Goal: Task Accomplishment & Management: Manage account settings

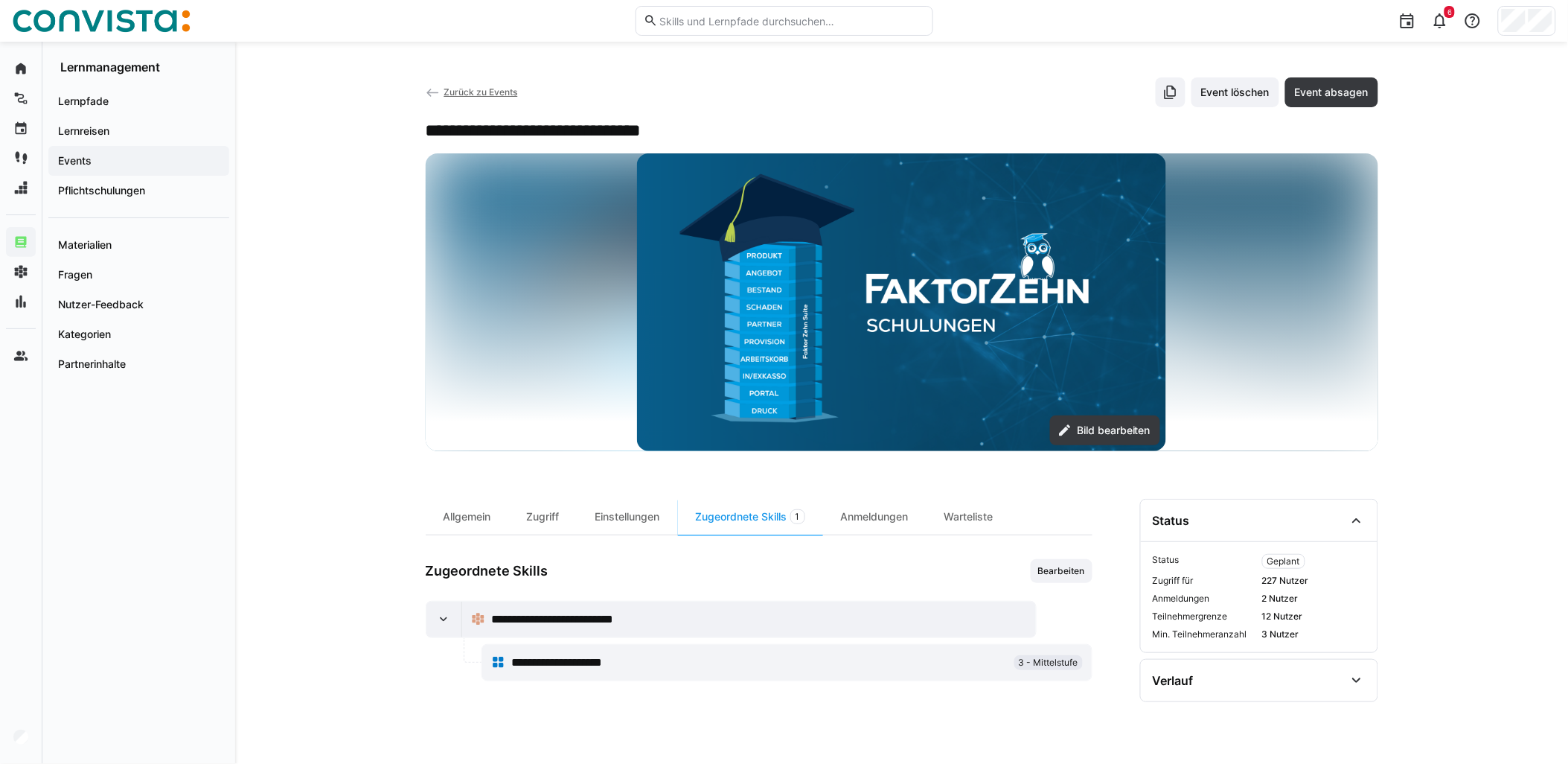
click at [498, 93] on span "Zurück zu Events" at bounding box center [480, 92] width 74 height 11
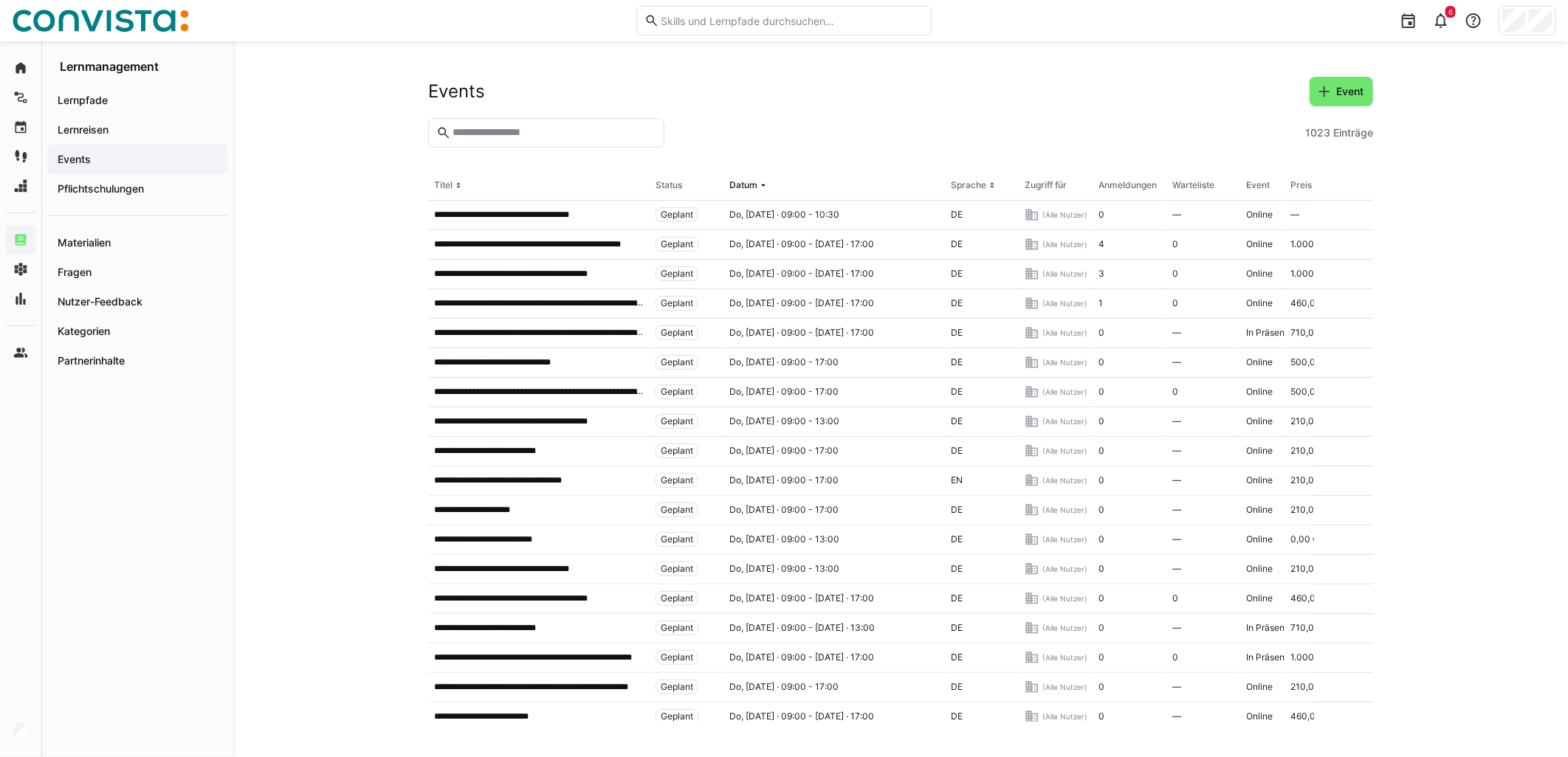
click at [526, 142] on eds-input at bounding box center [546, 132] width 236 height 30
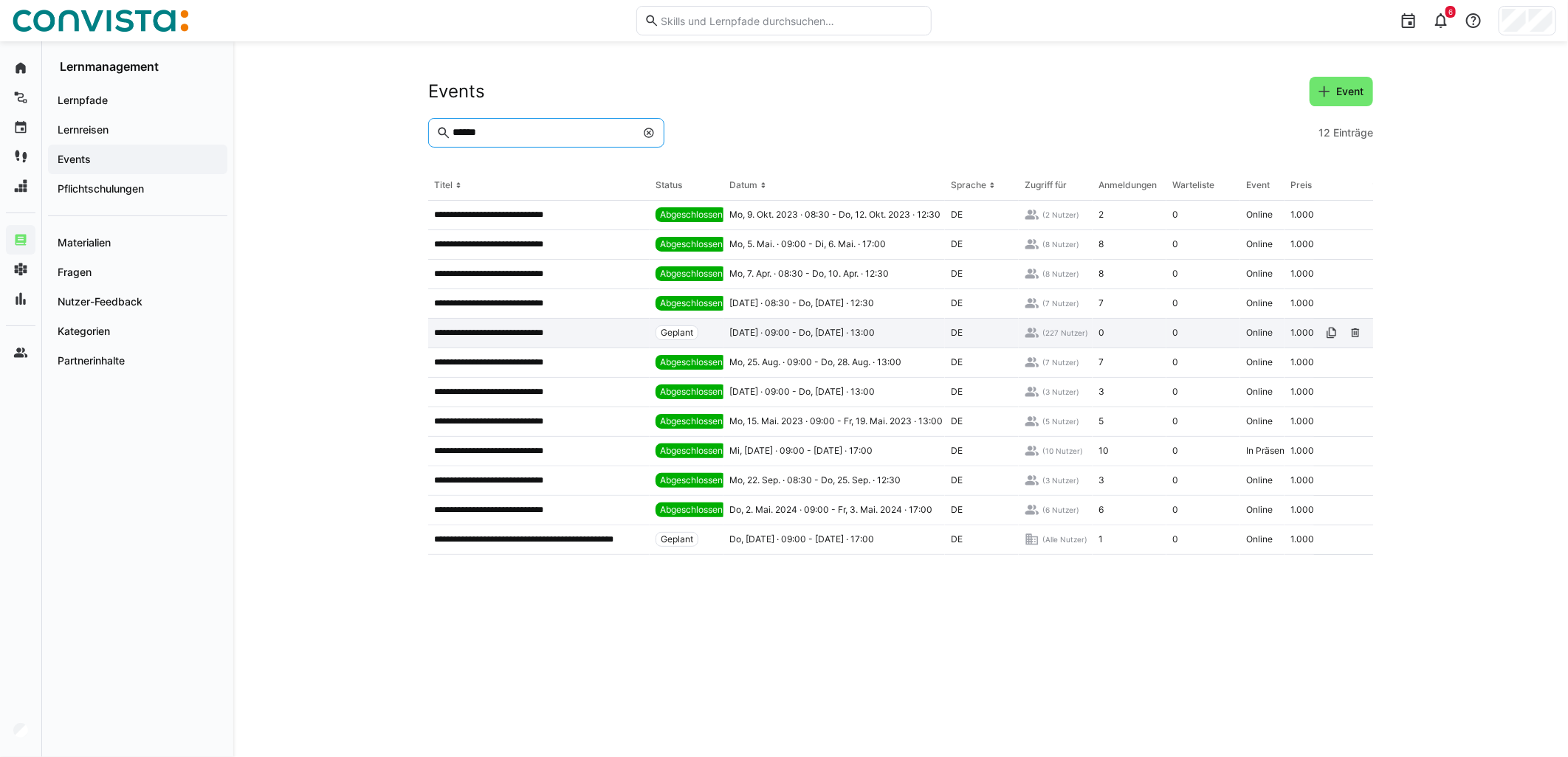
type input "******"
click at [585, 327] on app-table-first-column "**********" at bounding box center [539, 333] width 210 height 12
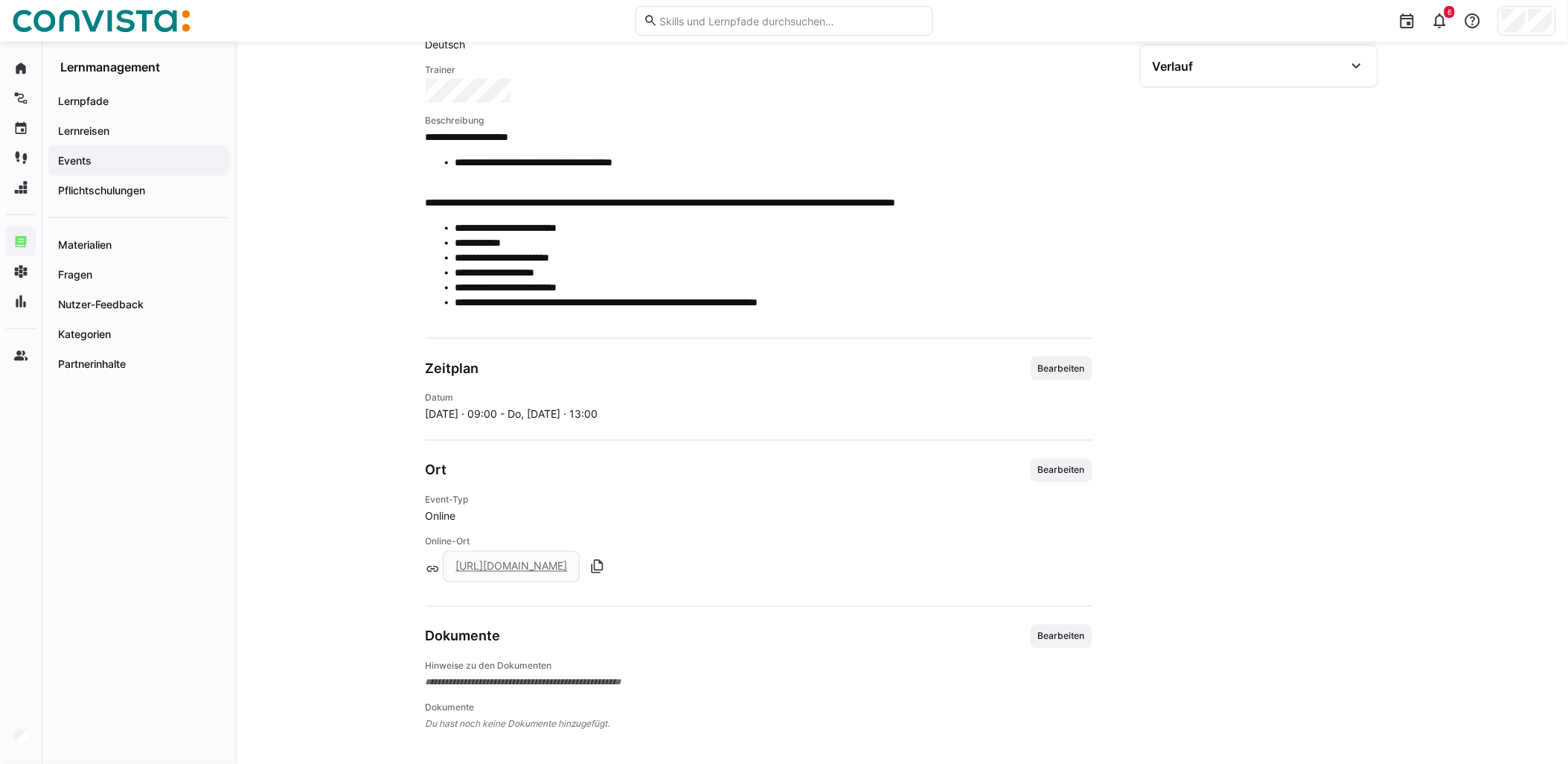
scroll to position [618, 0]
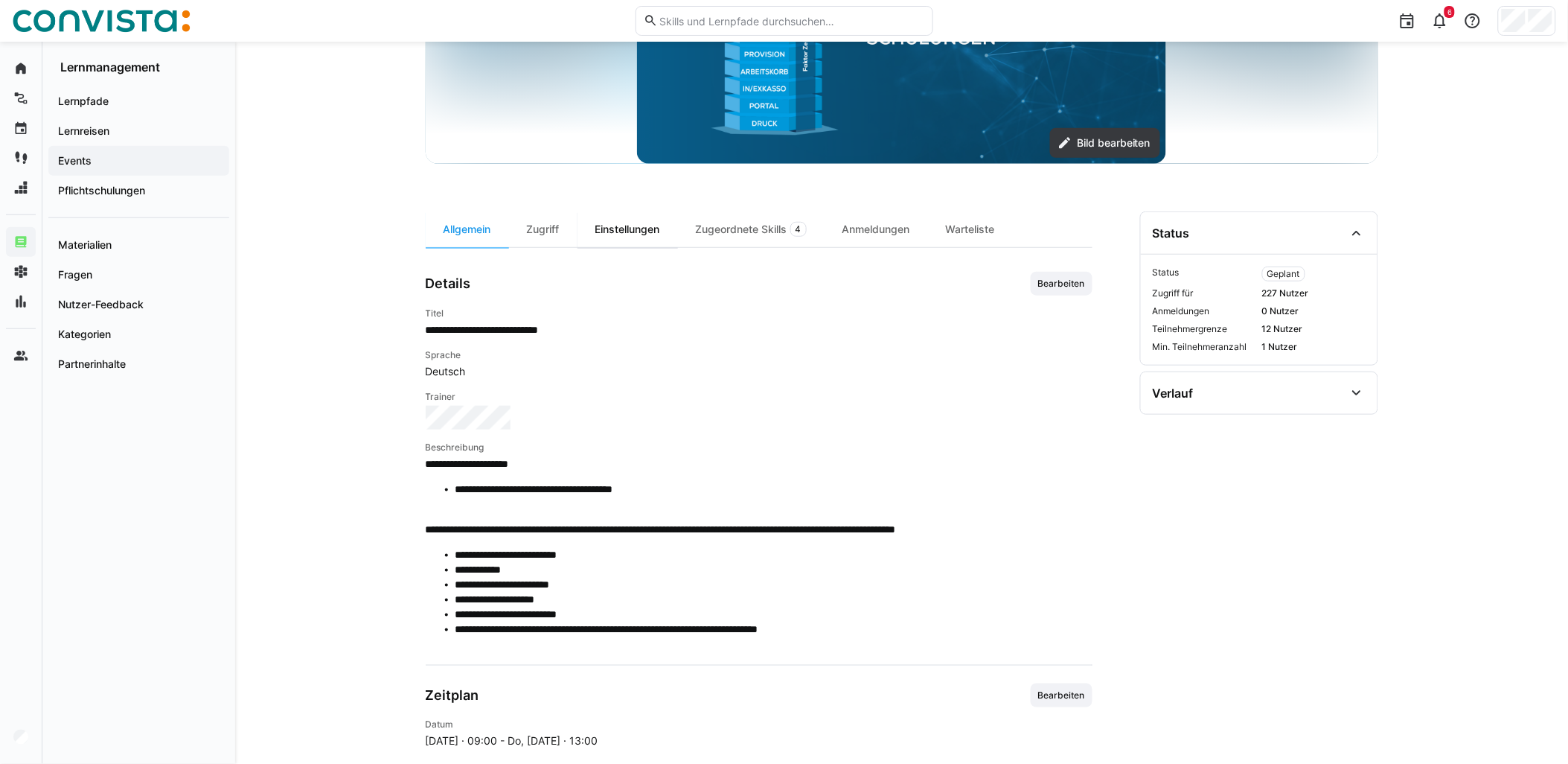
click at [631, 221] on div "Einstellungen" at bounding box center [627, 229] width 101 height 36
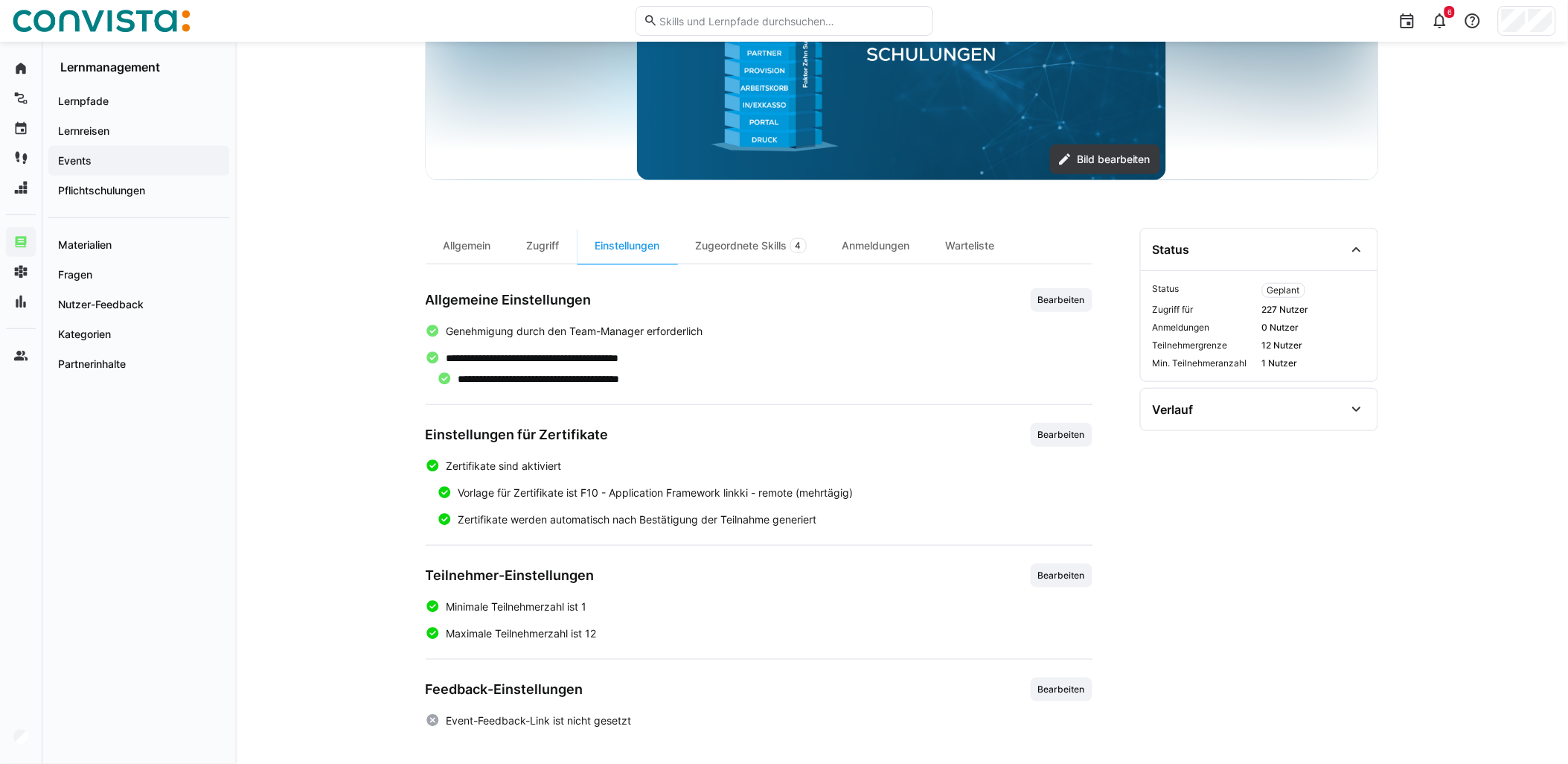
scroll to position [271, 0]
click at [1083, 692] on span "Bearbeiten" at bounding box center [1062, 689] width 50 height 12
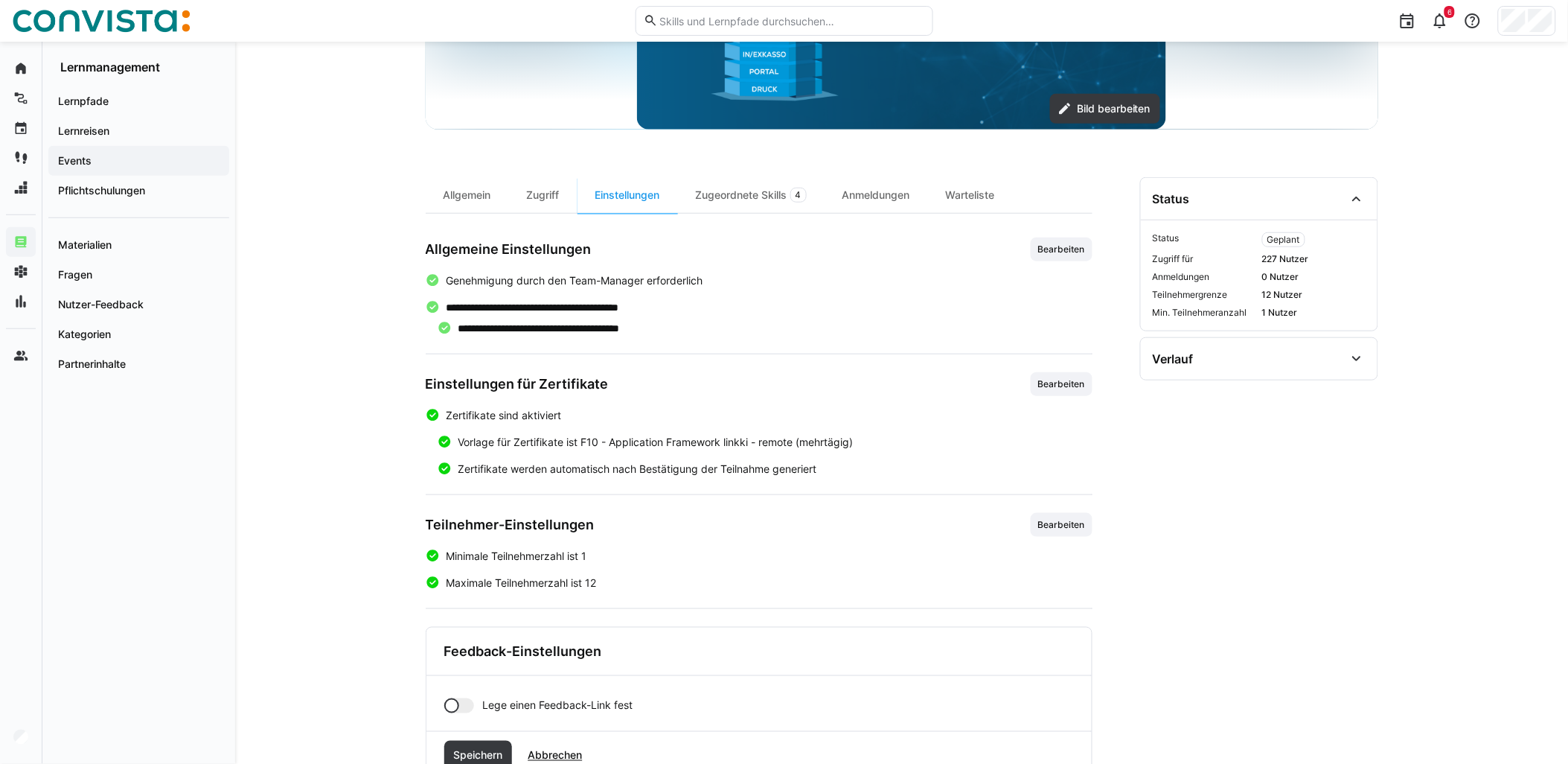
scroll to position [375, 0]
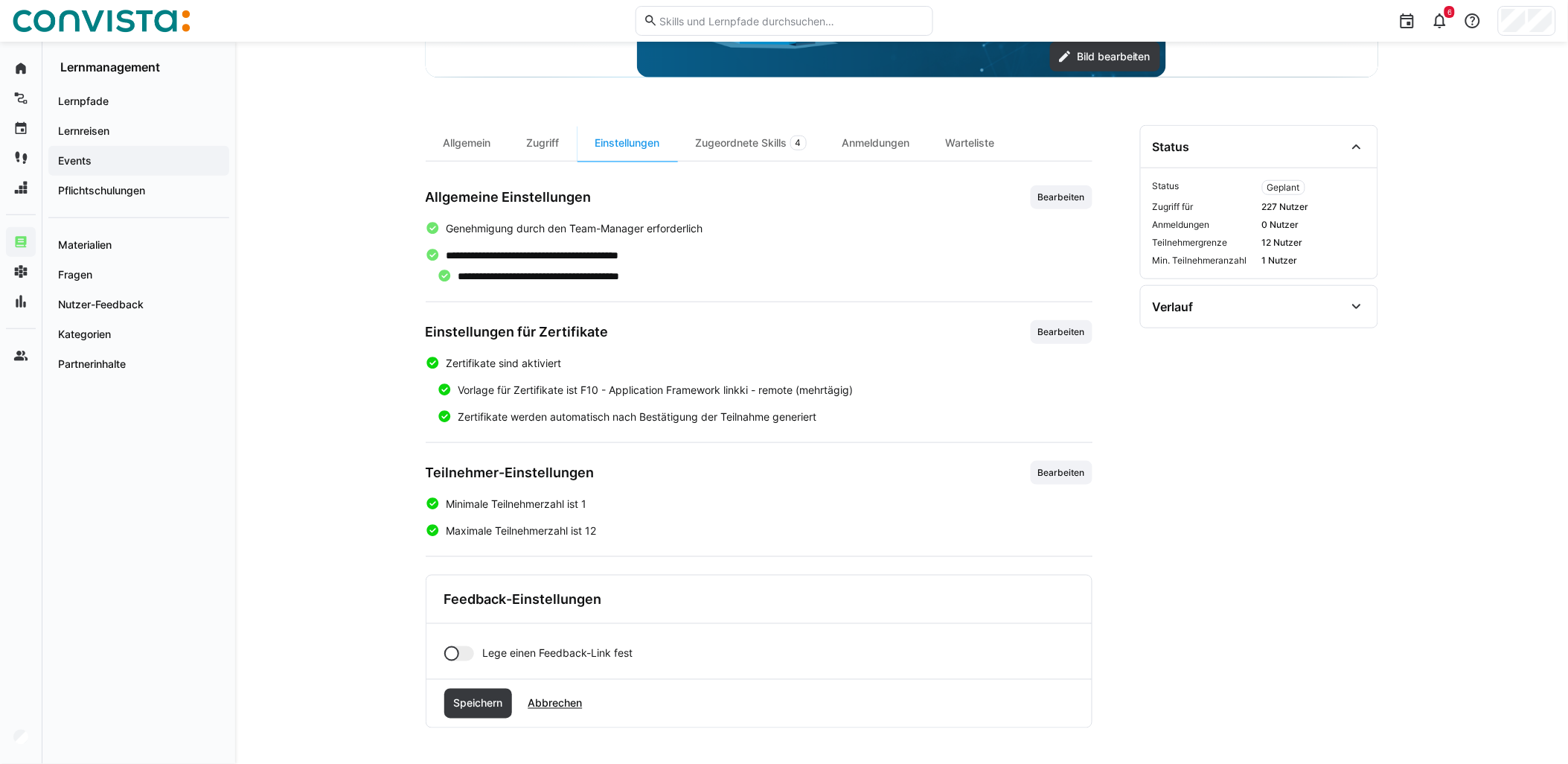
click at [465, 653] on div at bounding box center [460, 653] width 30 height 15
click at [521, 696] on eds-input at bounding box center [779, 705] width 591 height 30
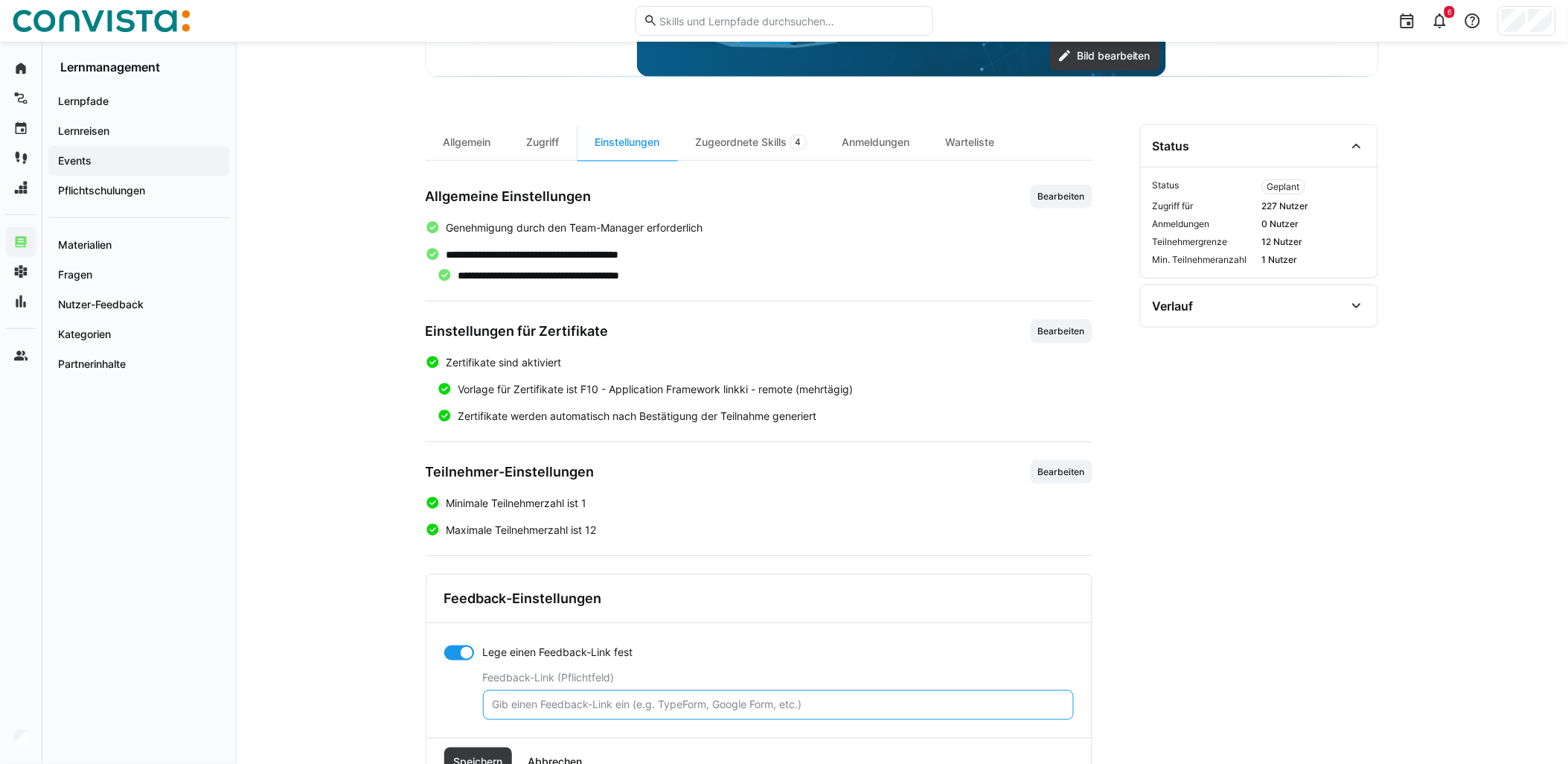
paste input "https://forms.office.com/e/0DSTVfjDYT"
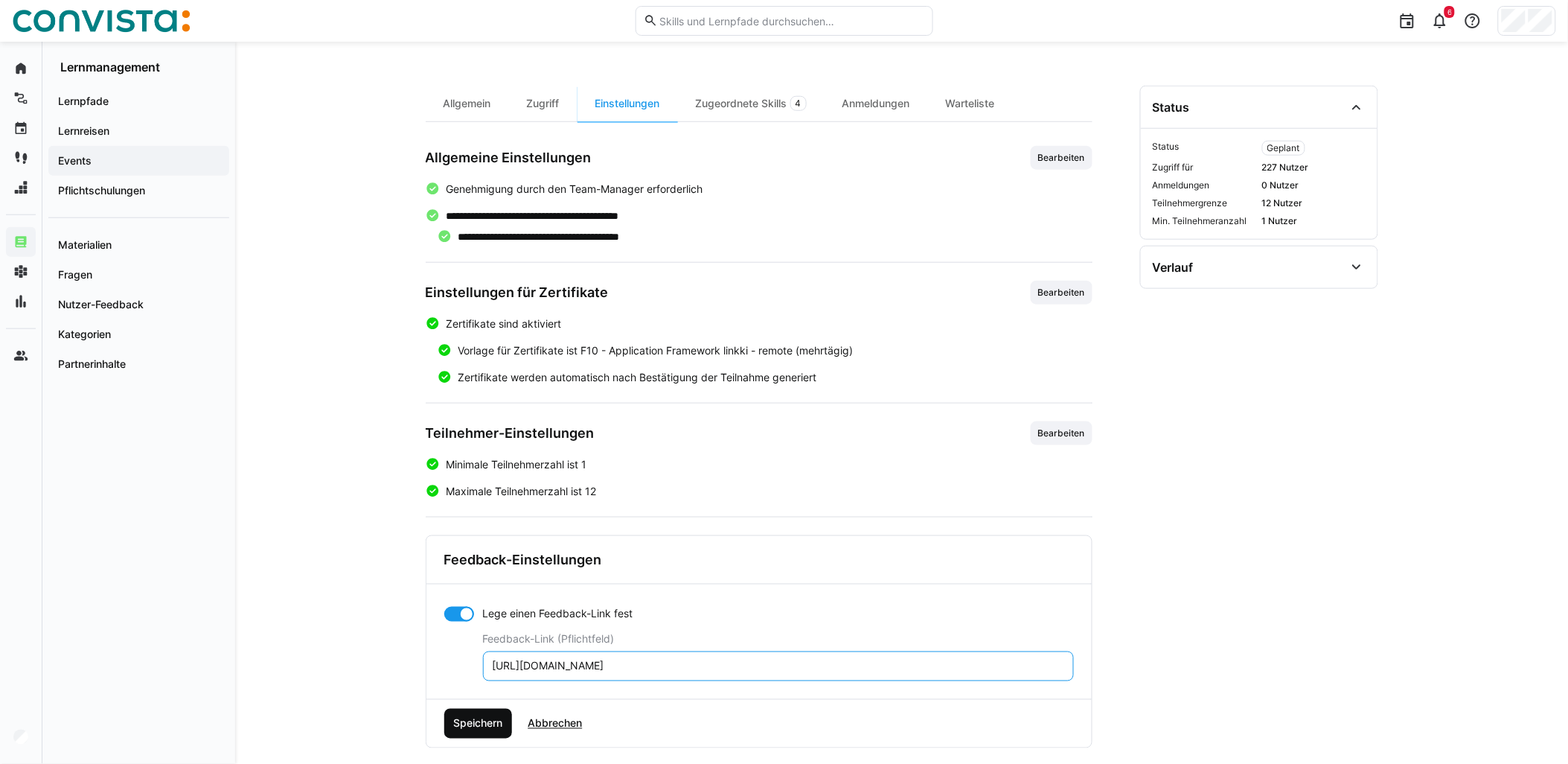
scroll to position [434, 0]
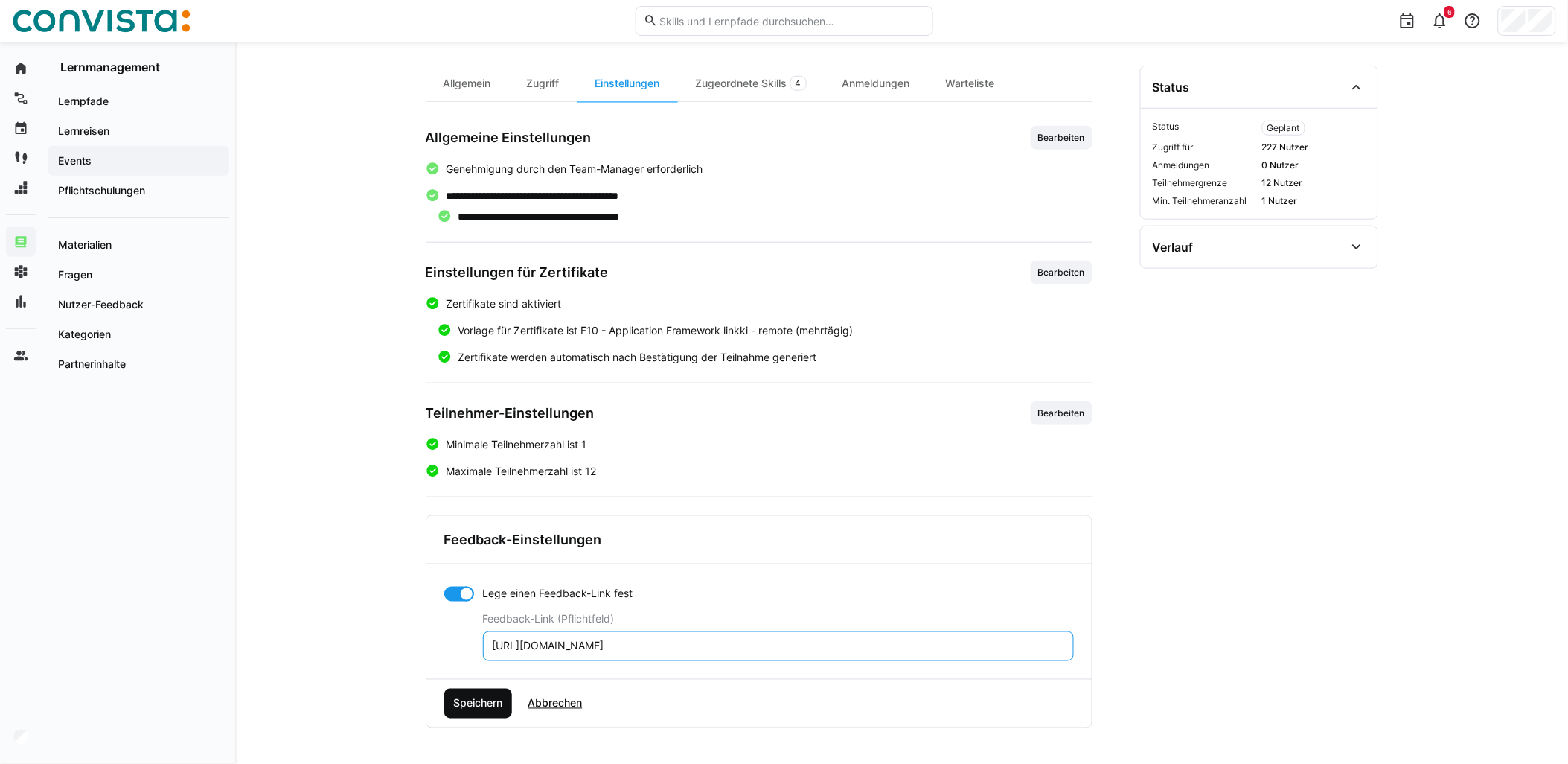
type input "https://forms.office.com/e/0DSTVfjDYT"
click at [470, 703] on span "Speichern" at bounding box center [477, 703] width 54 height 15
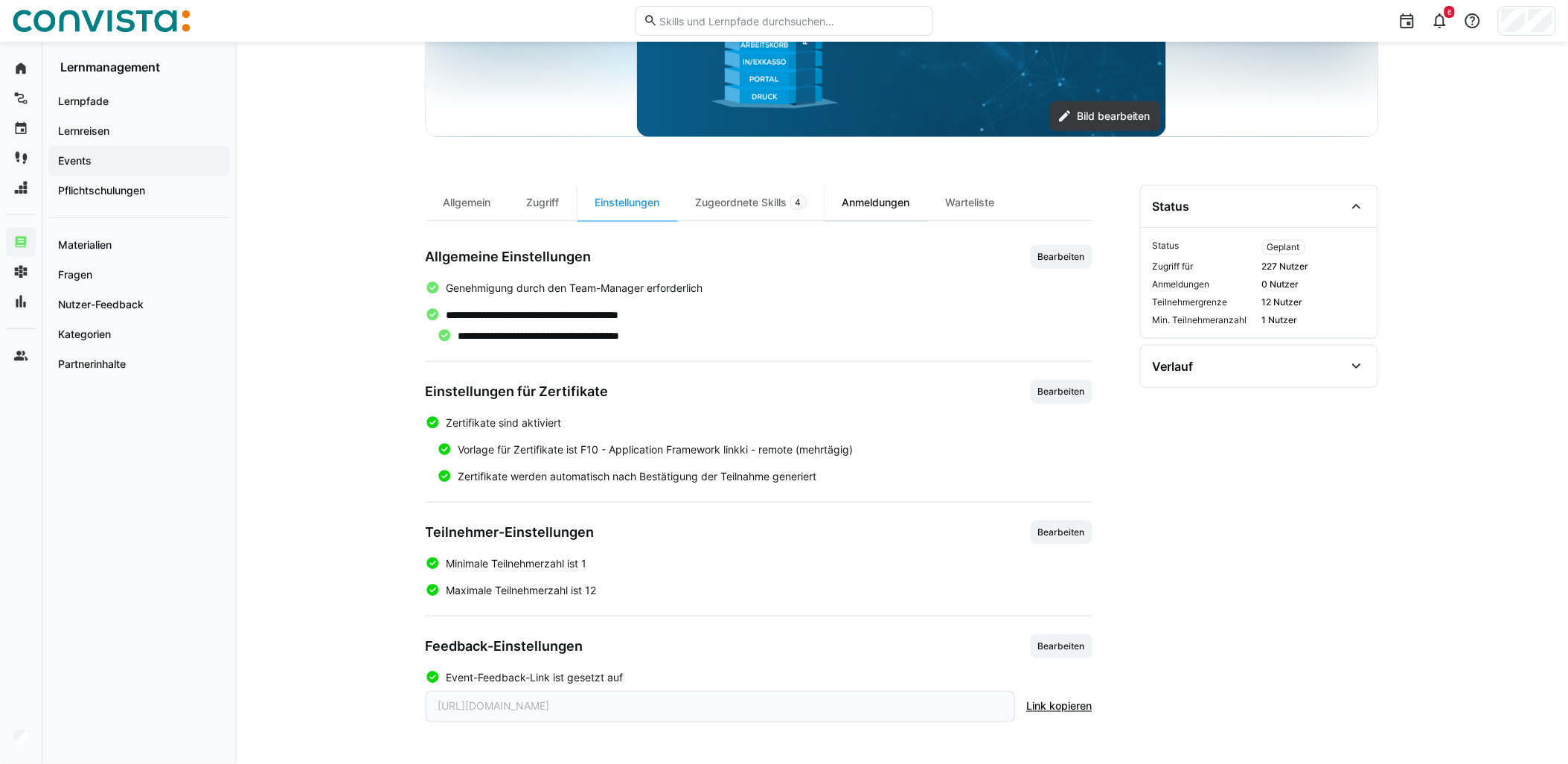
click at [906, 207] on div "Anmeldungen" at bounding box center [876, 202] width 104 height 36
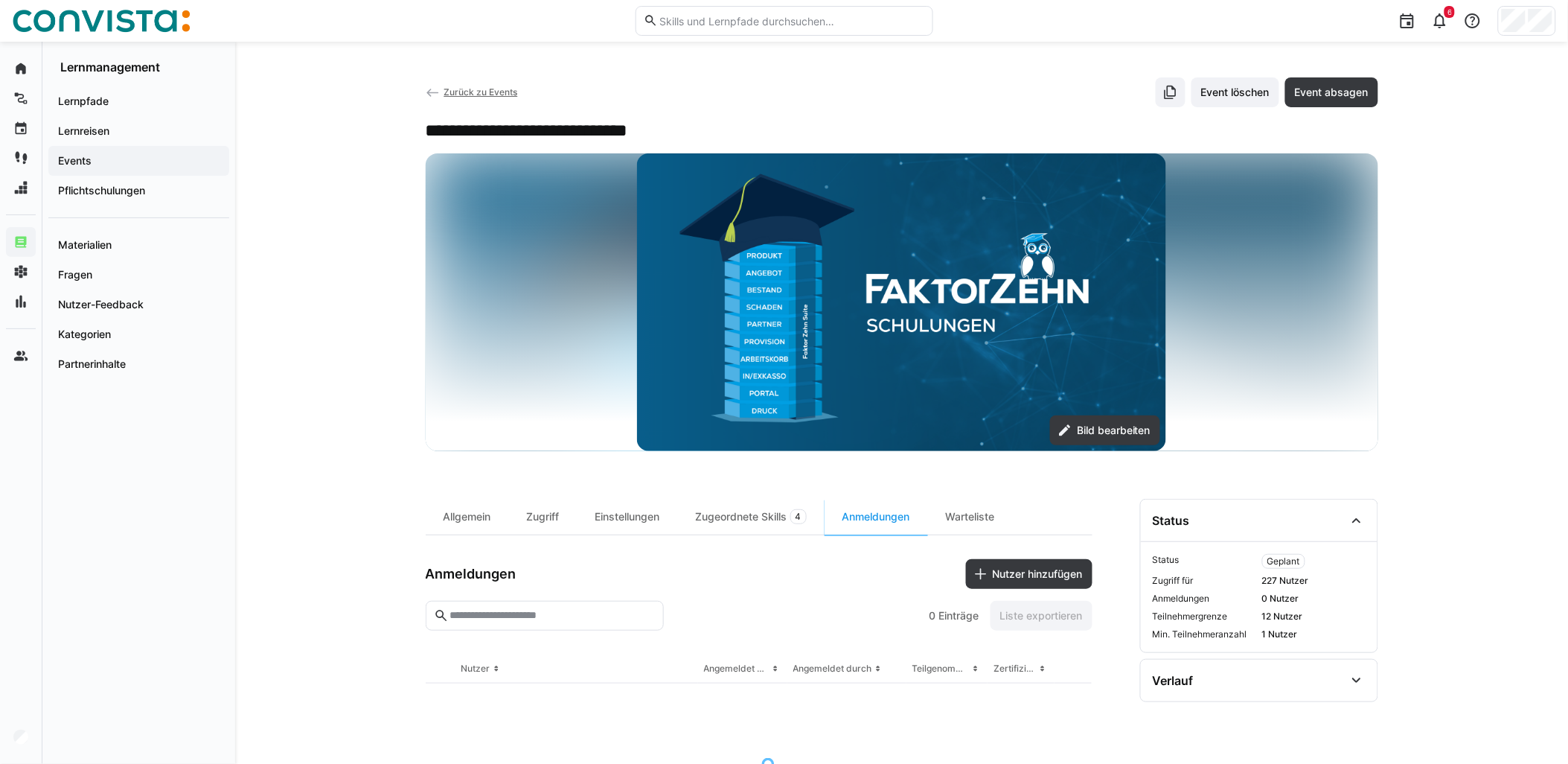
click at [500, 91] on span "Zurück zu Events" at bounding box center [480, 92] width 74 height 11
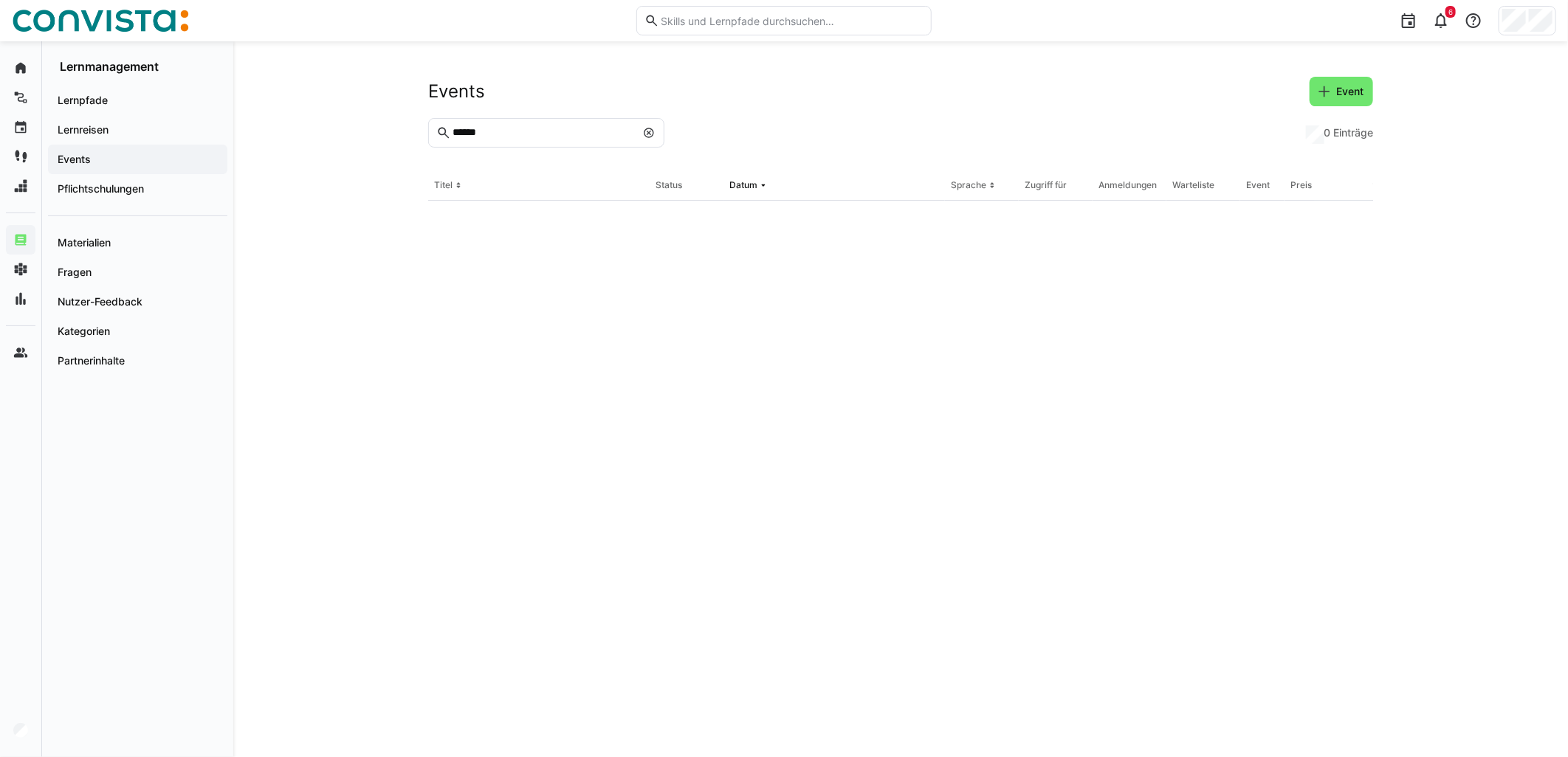
drag, startPoint x: 523, startPoint y: 130, endPoint x: 396, endPoint y: 140, distance: 127.4
click at [397, 140] on div "Events Event ****** 0 Einträge Titel Status Datum Sprache Zugriff für Anmeldung…" at bounding box center [901, 399] width 1335 height 715
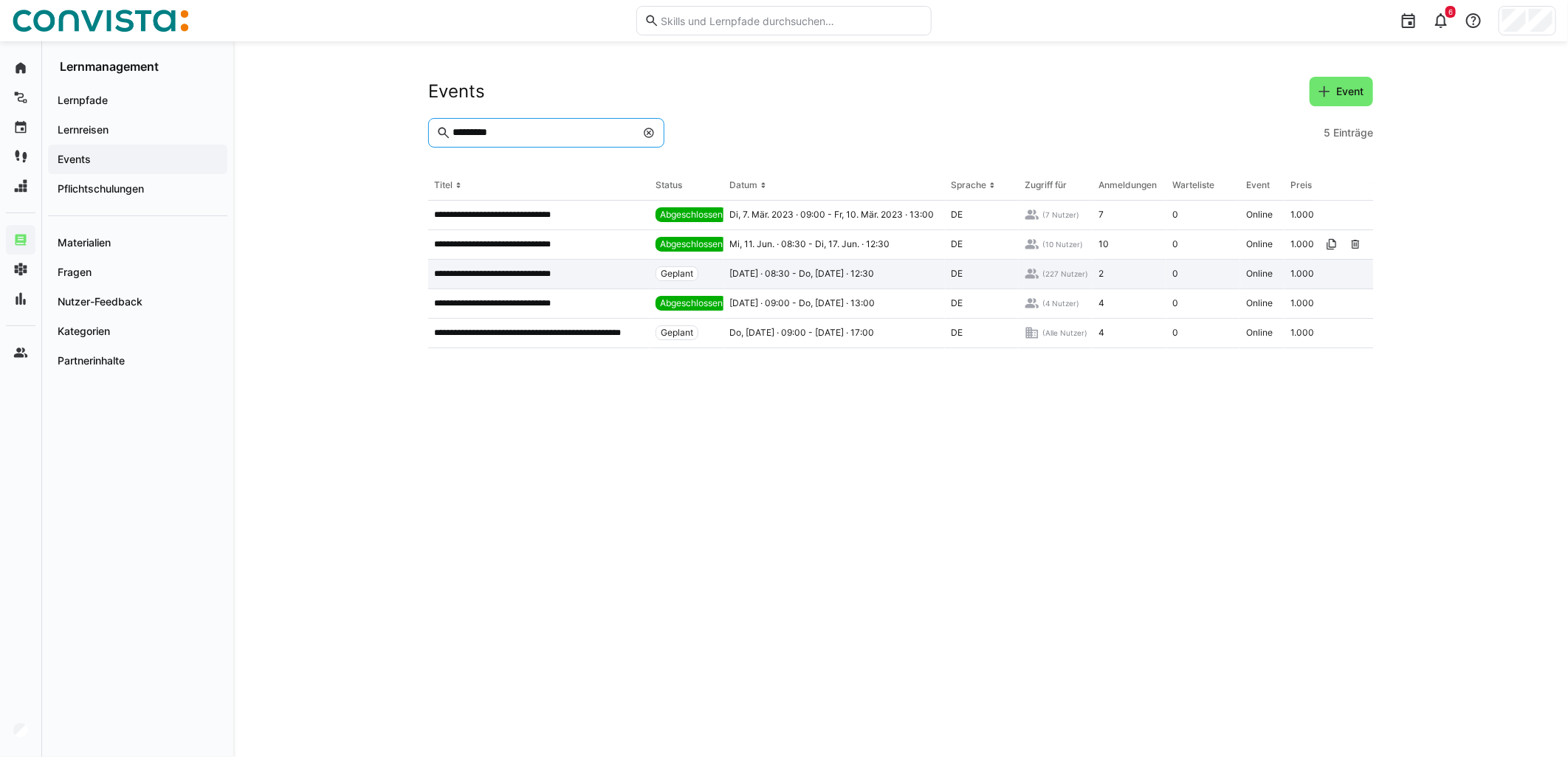
type input "*********"
click at [874, 268] on span "Mo, 26. Jan. 2026 · 08:30 - Do, 29. Jan. 2026 · 12:30" at bounding box center [802, 274] width 144 height 12
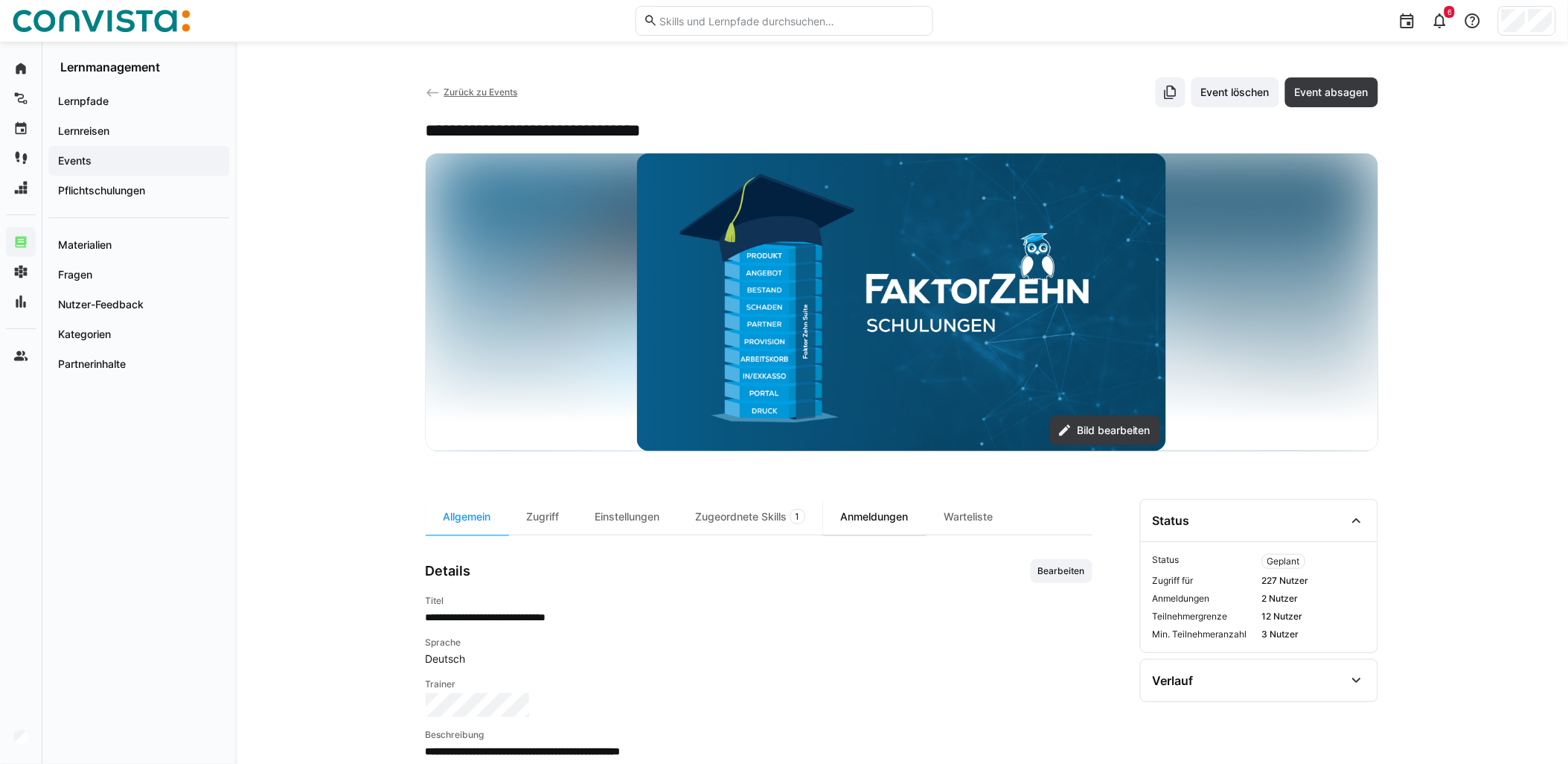
click at [850, 517] on div "Anmeldungen" at bounding box center [875, 517] width 104 height 36
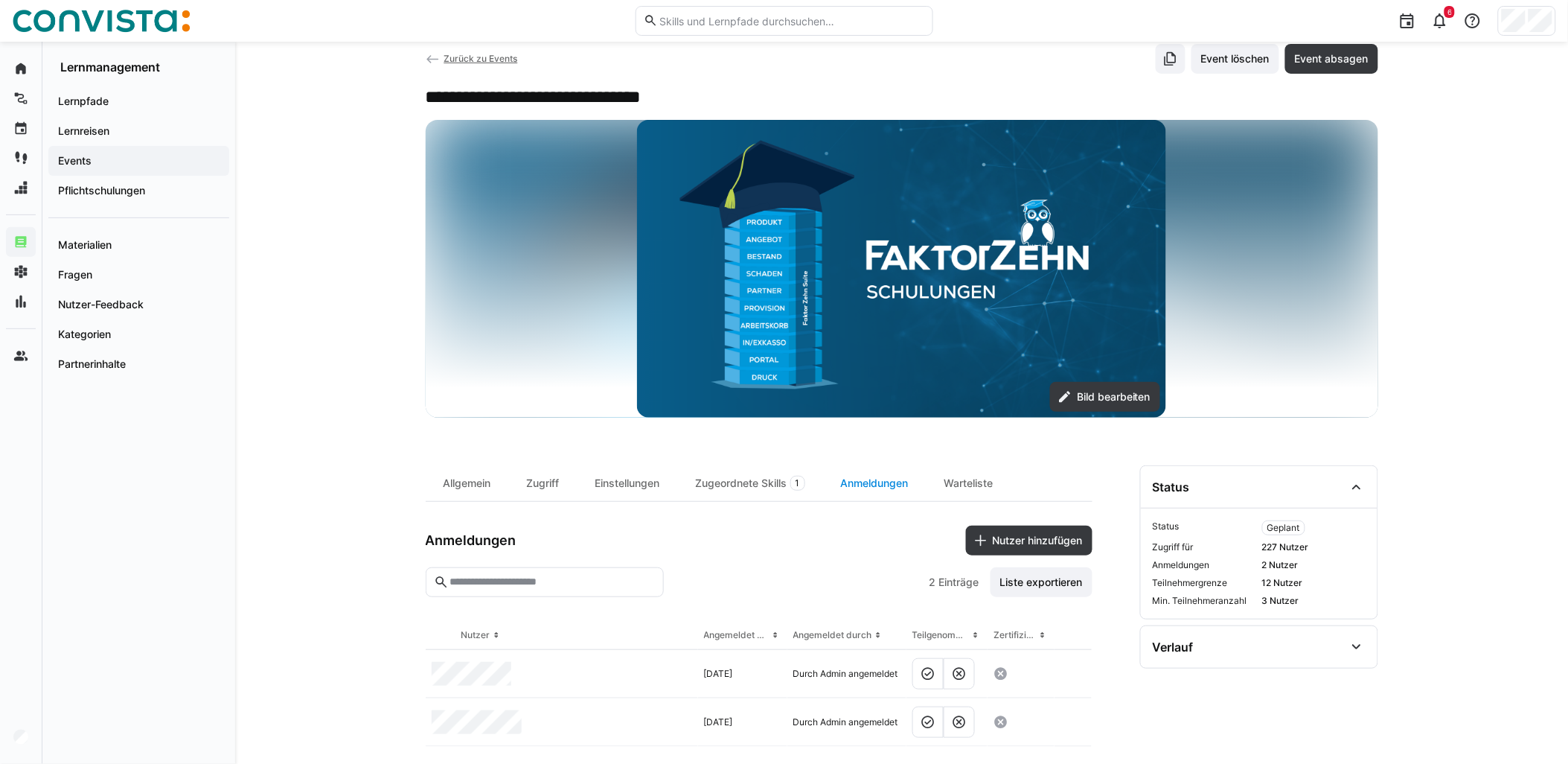
scroll to position [52, 0]
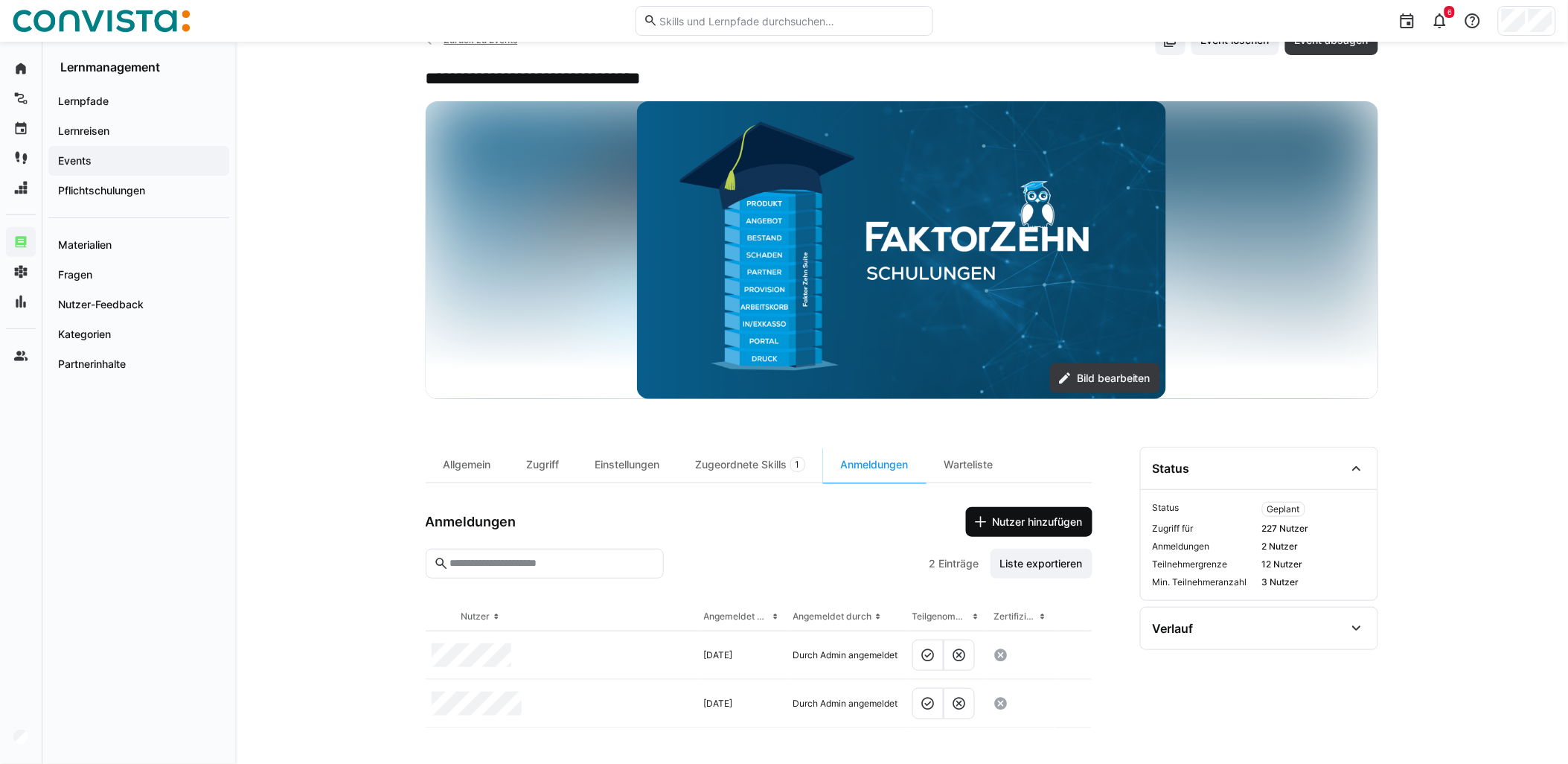
click at [1010, 519] on span "Nutzer hinzufügen" at bounding box center [1038, 522] width 95 height 15
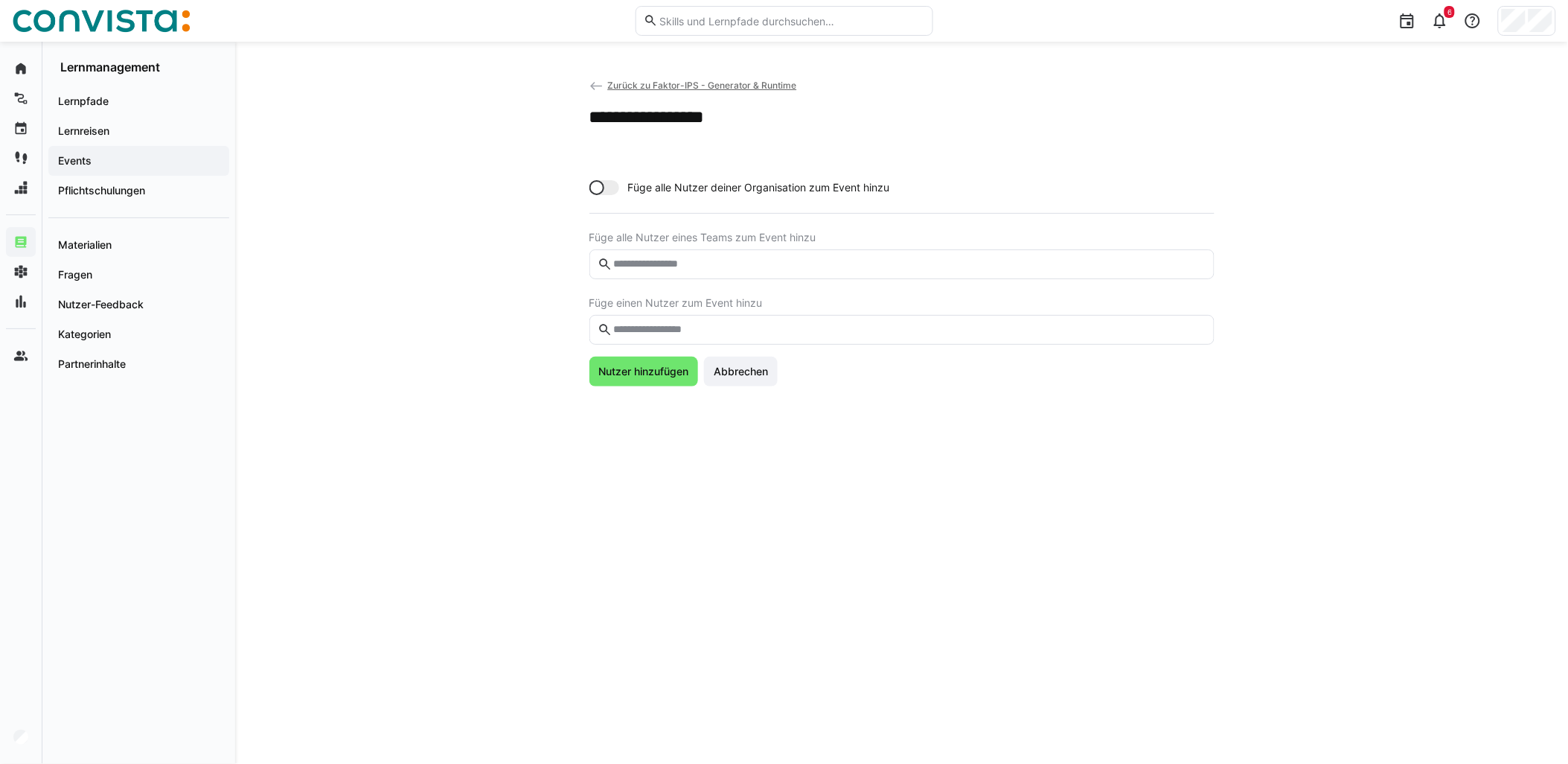
click at [717, 310] on div "Füge einen Nutzer zum Event hinzu" at bounding box center [901, 321] width 625 height 48
click at [723, 332] on input "text" at bounding box center [909, 329] width 594 height 13
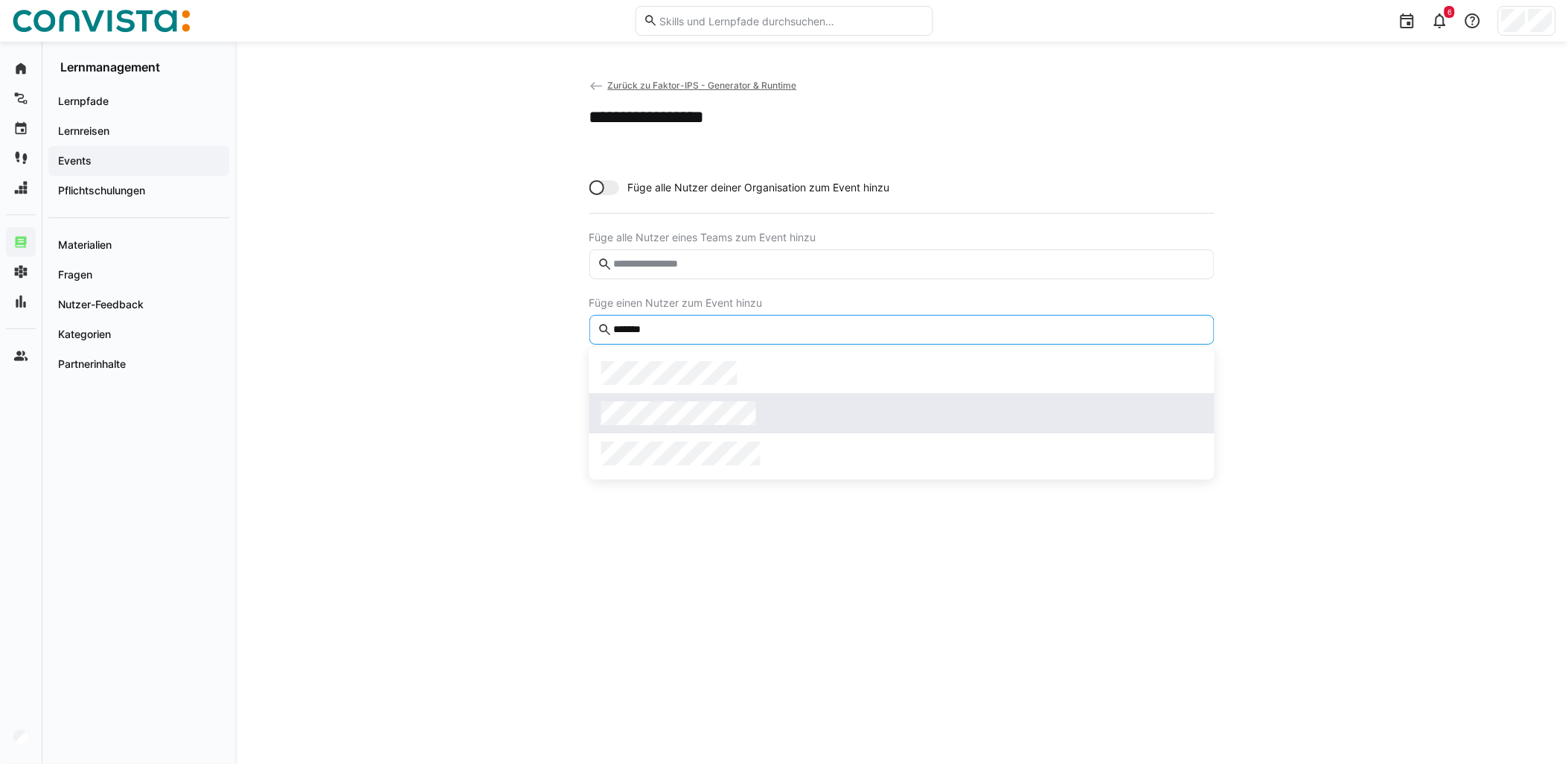
type input "*******"
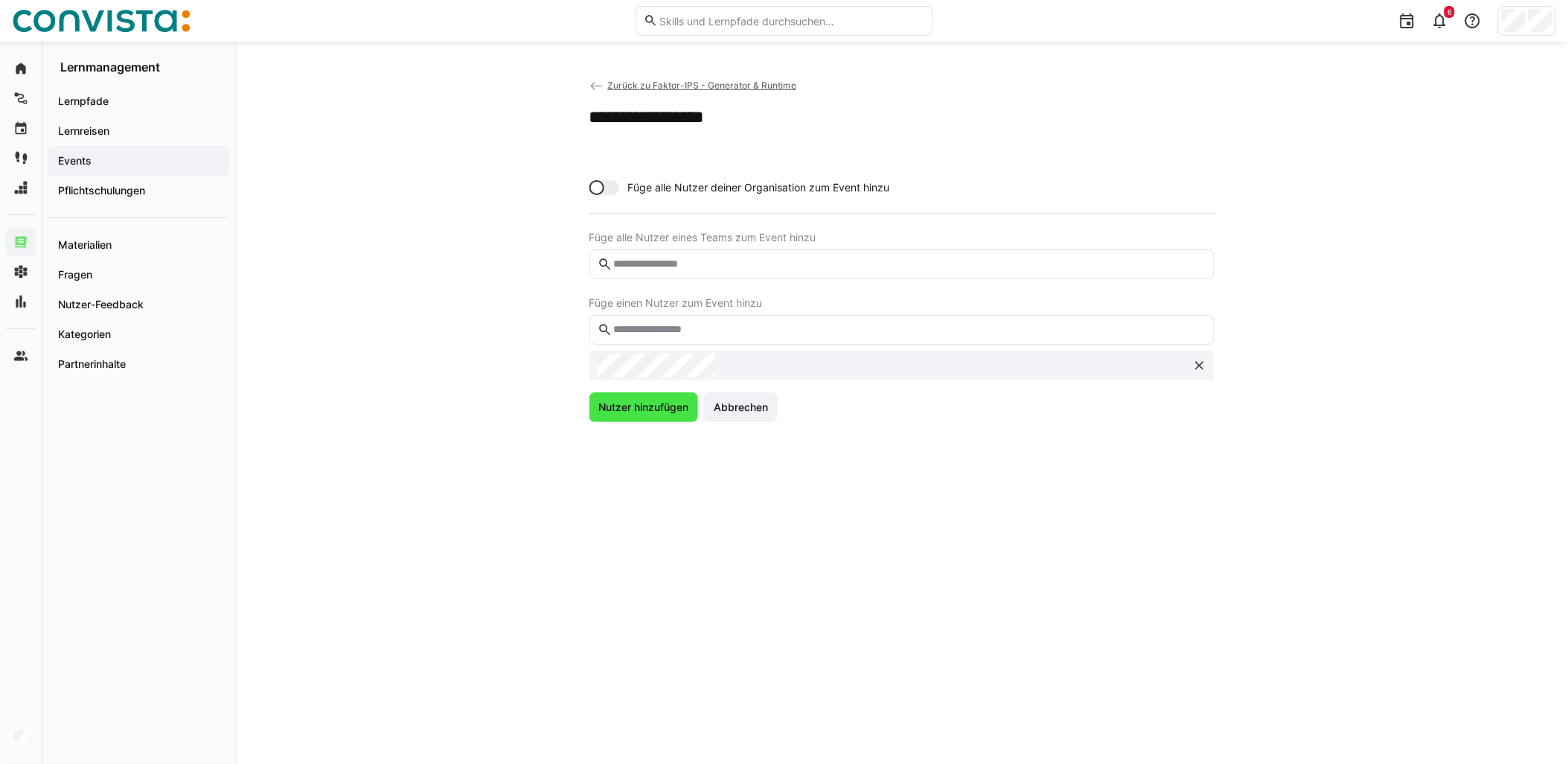
click at [664, 404] on span "Nutzer hinzufügen" at bounding box center [643, 407] width 95 height 15
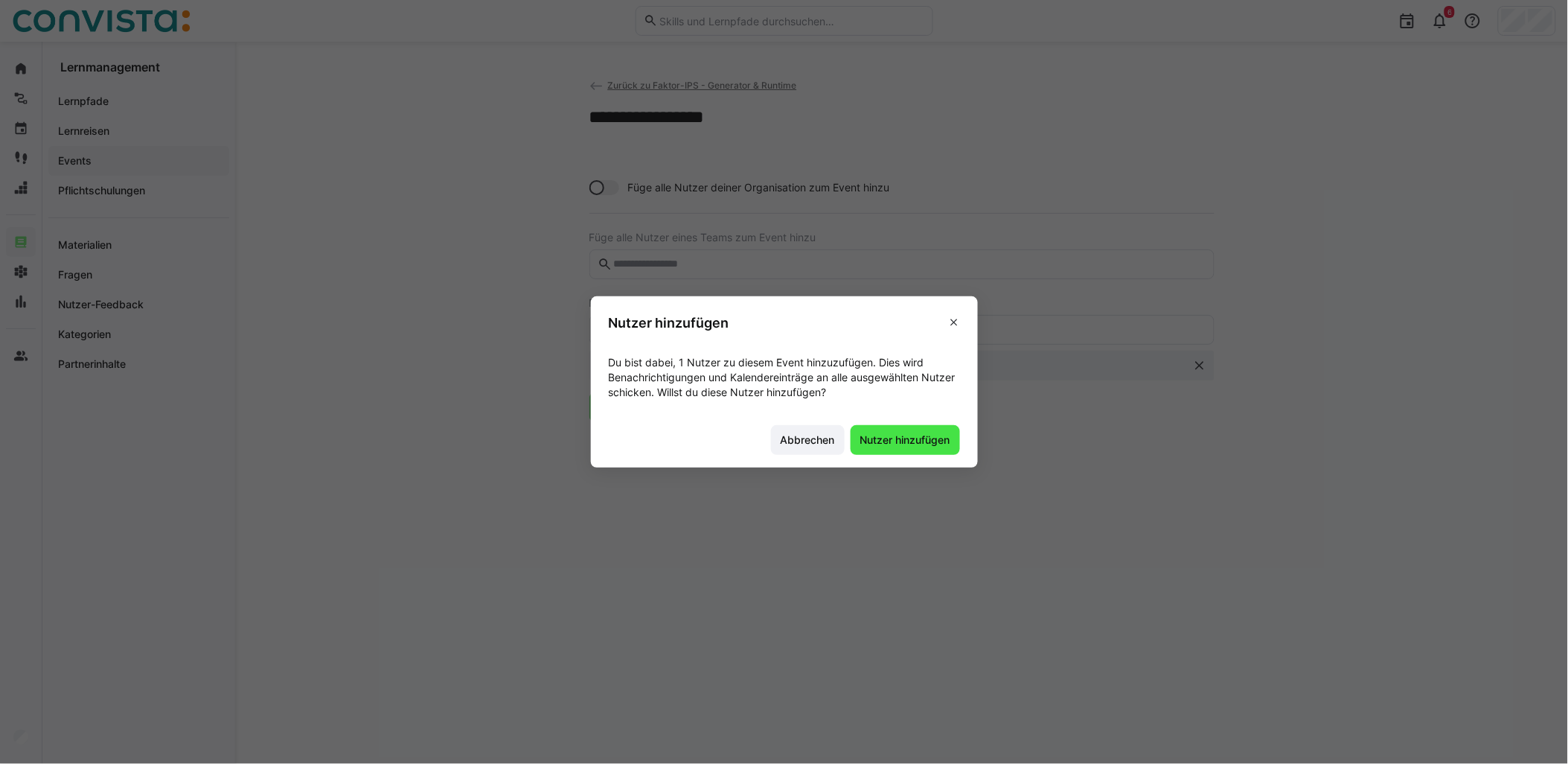
click at [903, 440] on span "Nutzer hinzufügen" at bounding box center [905, 440] width 95 height 15
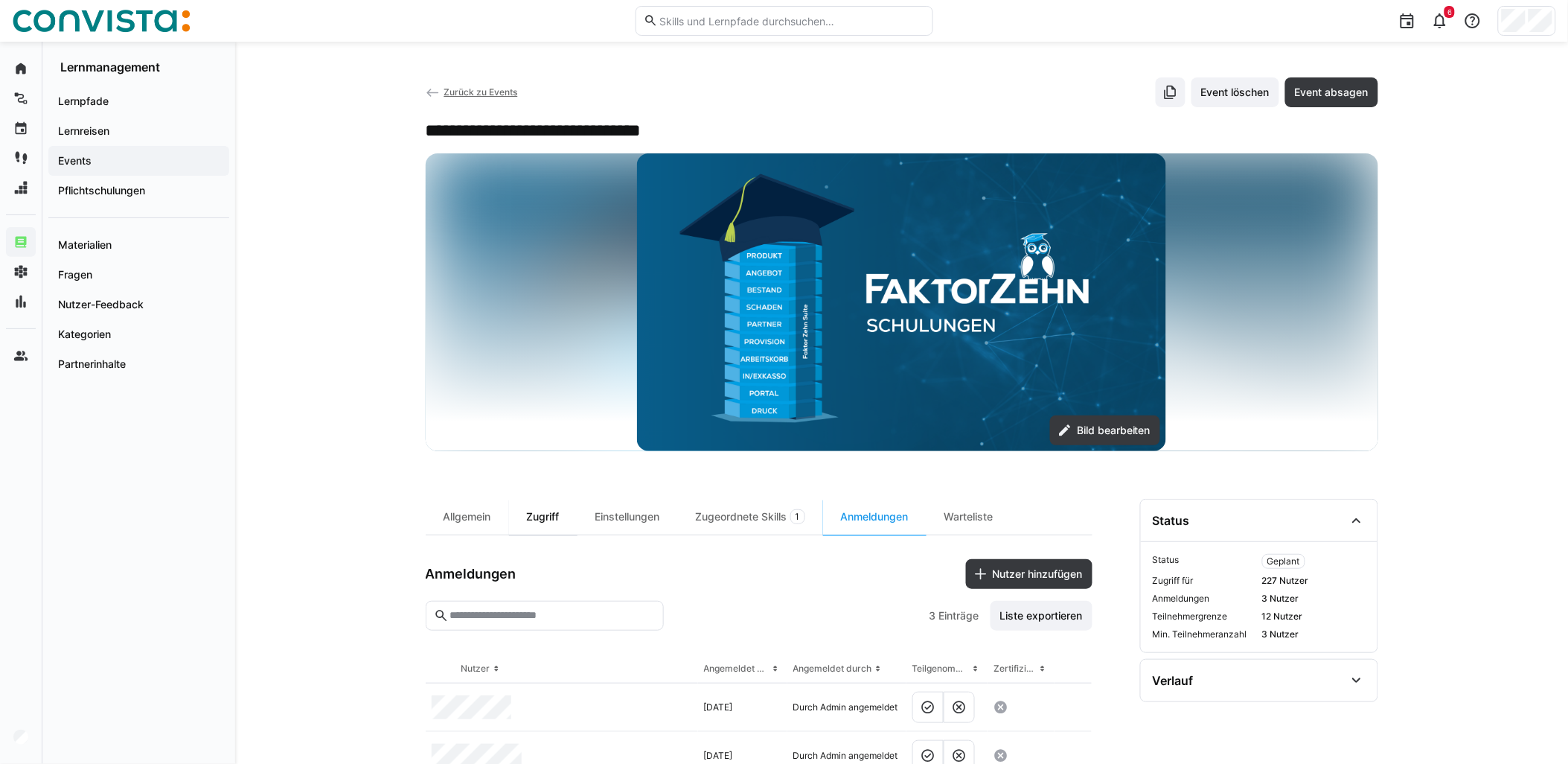
click at [558, 522] on div "Zugriff" at bounding box center [543, 517] width 69 height 36
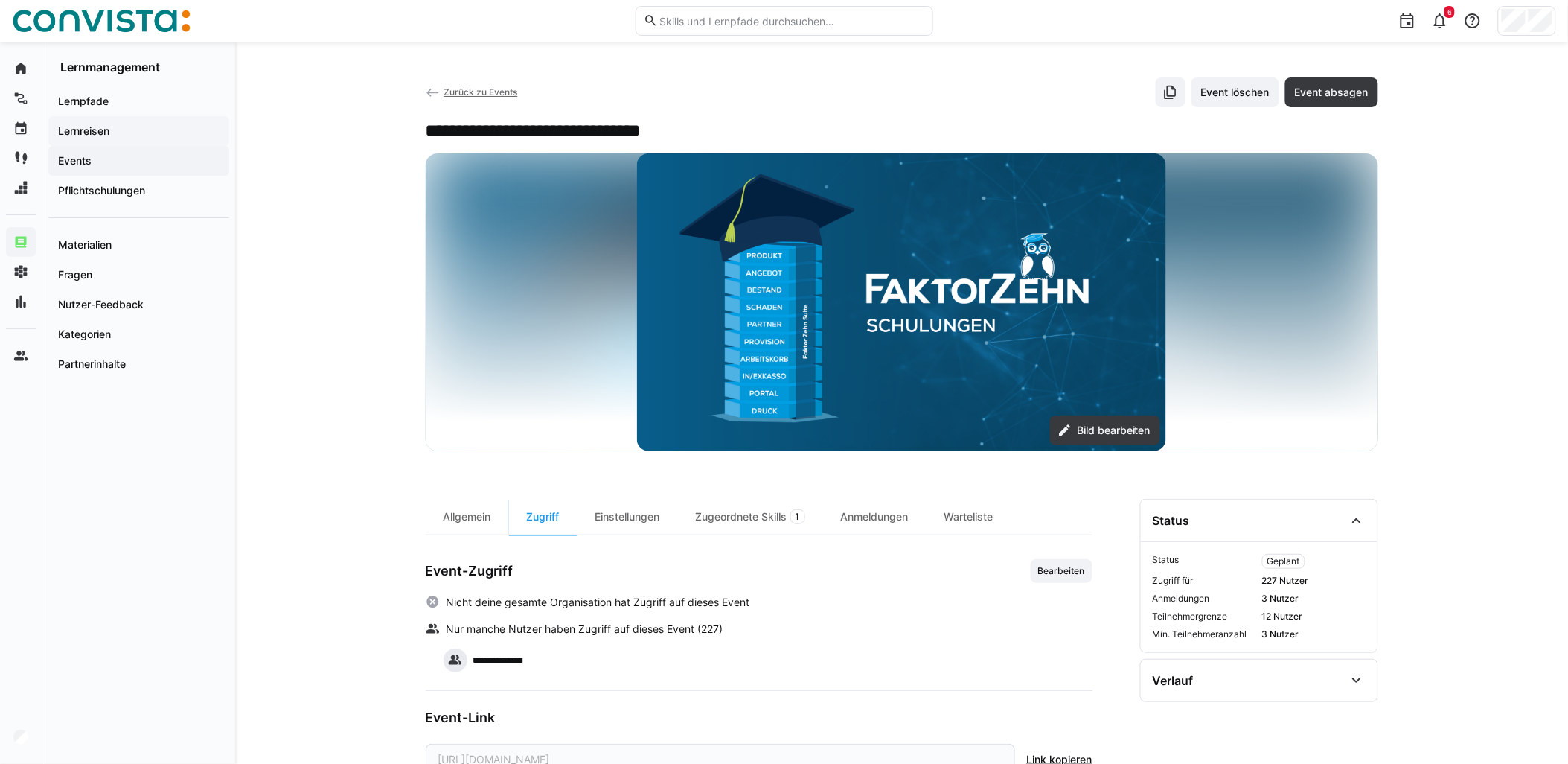
click at [0, 0] on app-navigation-label "Lernreisen" at bounding box center [0, 0] width 0 height 0
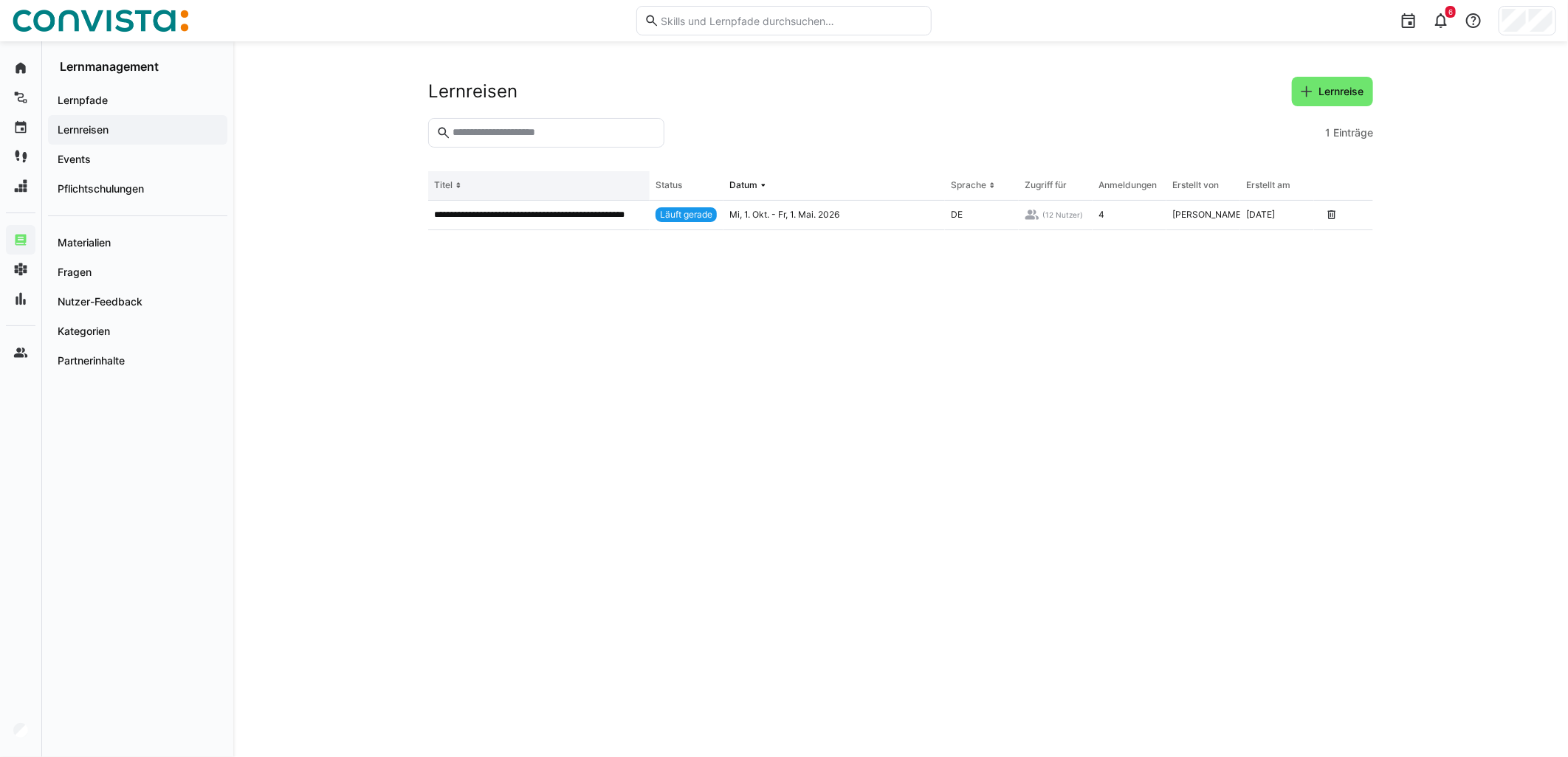
click at [559, 219] on p "**********" at bounding box center [539, 214] width 210 height 12
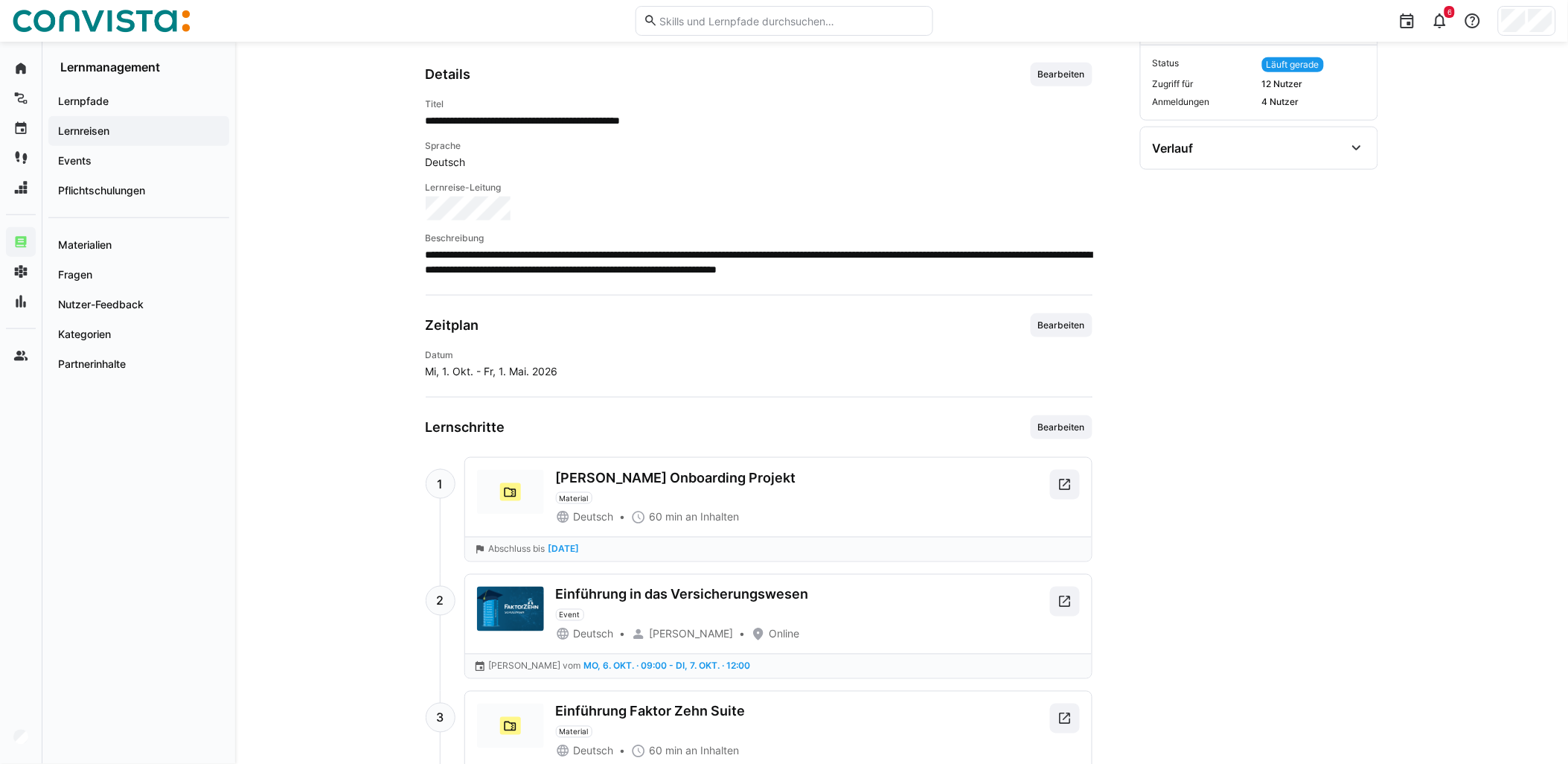
scroll to position [496, 0]
click at [1059, 328] on span "Bearbeiten" at bounding box center [1062, 326] width 50 height 12
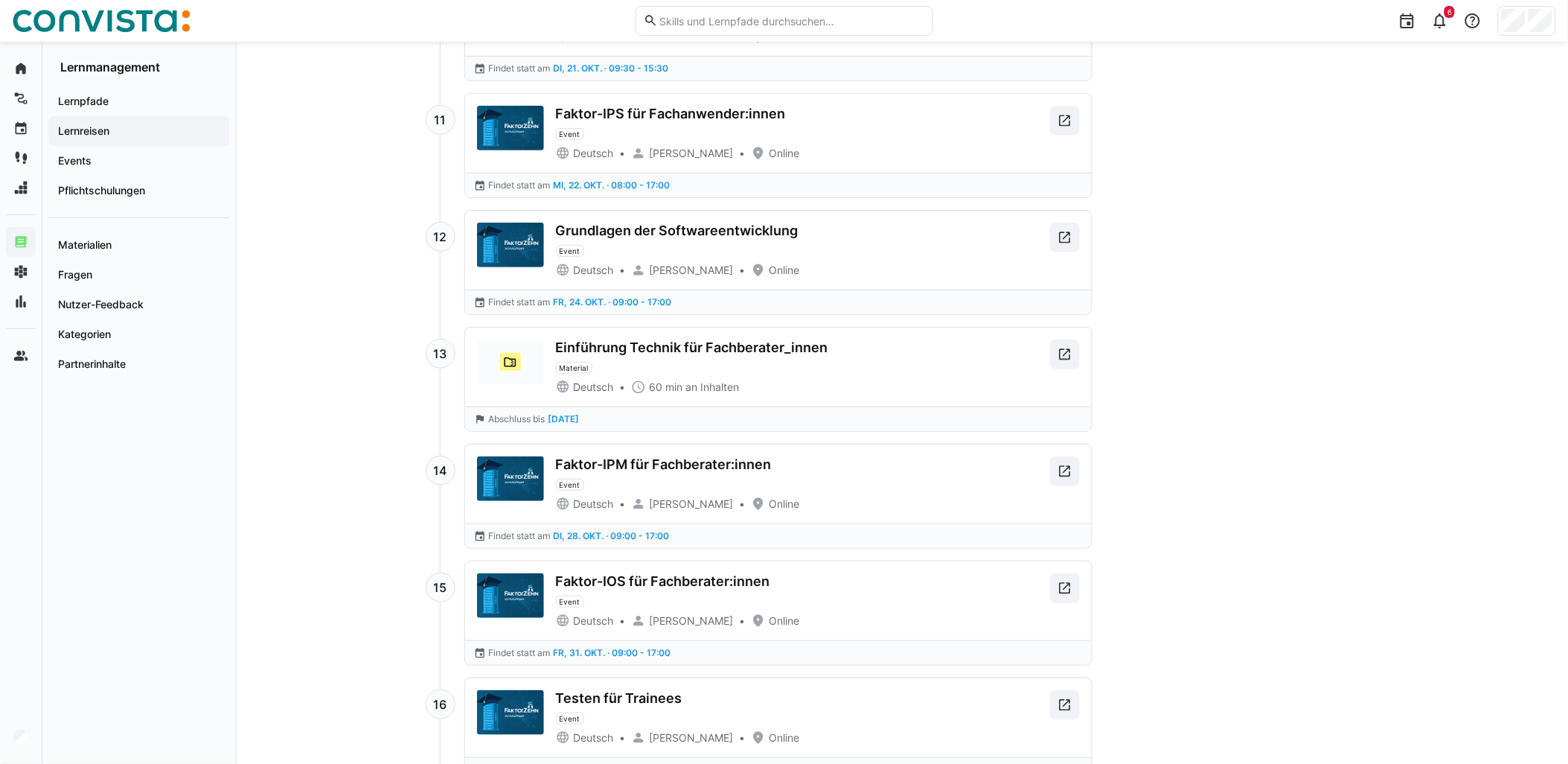
scroll to position [2234, 0]
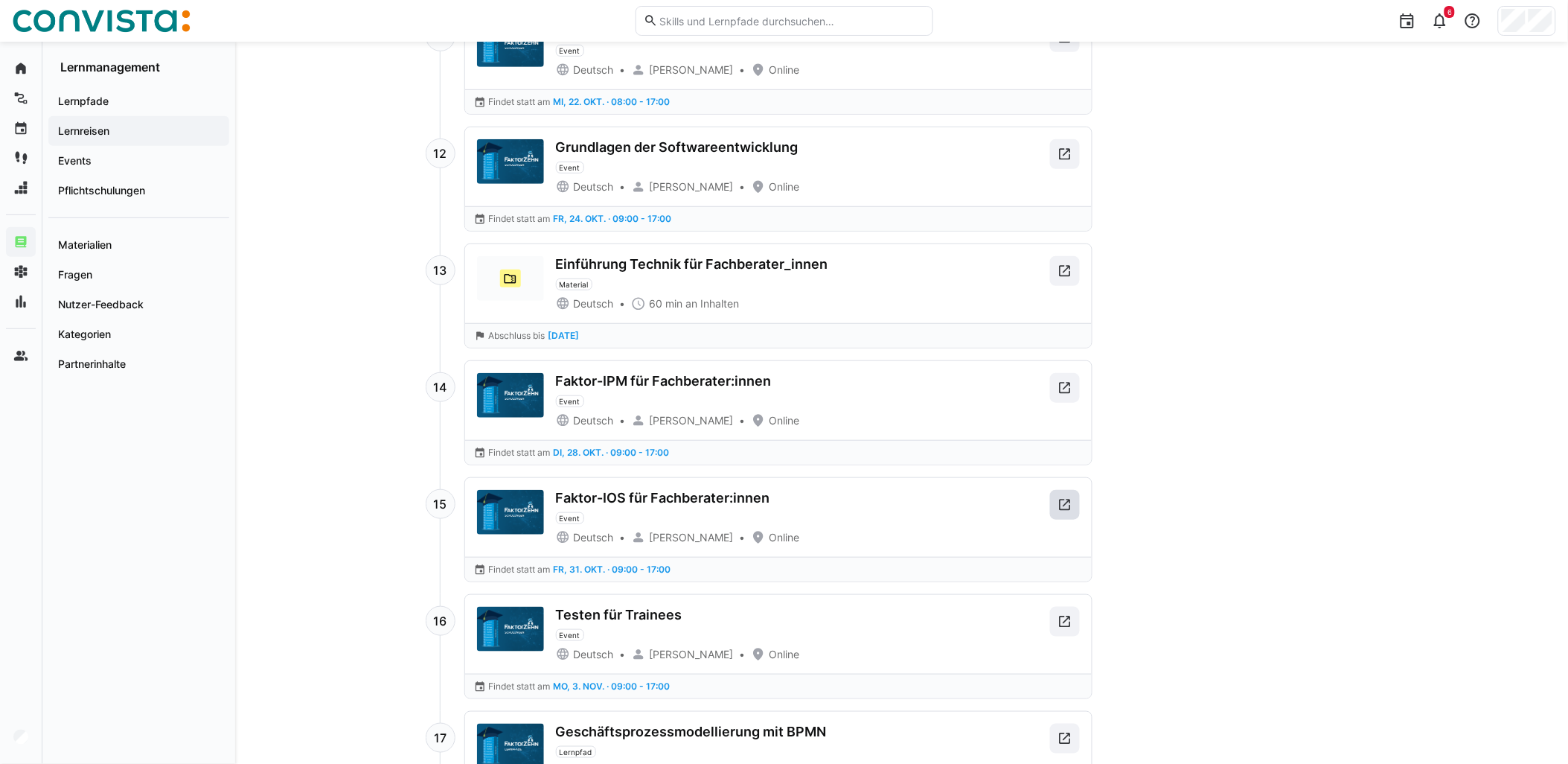
click at [1070, 509] on eds-icon at bounding box center [1065, 505] width 15 height 15
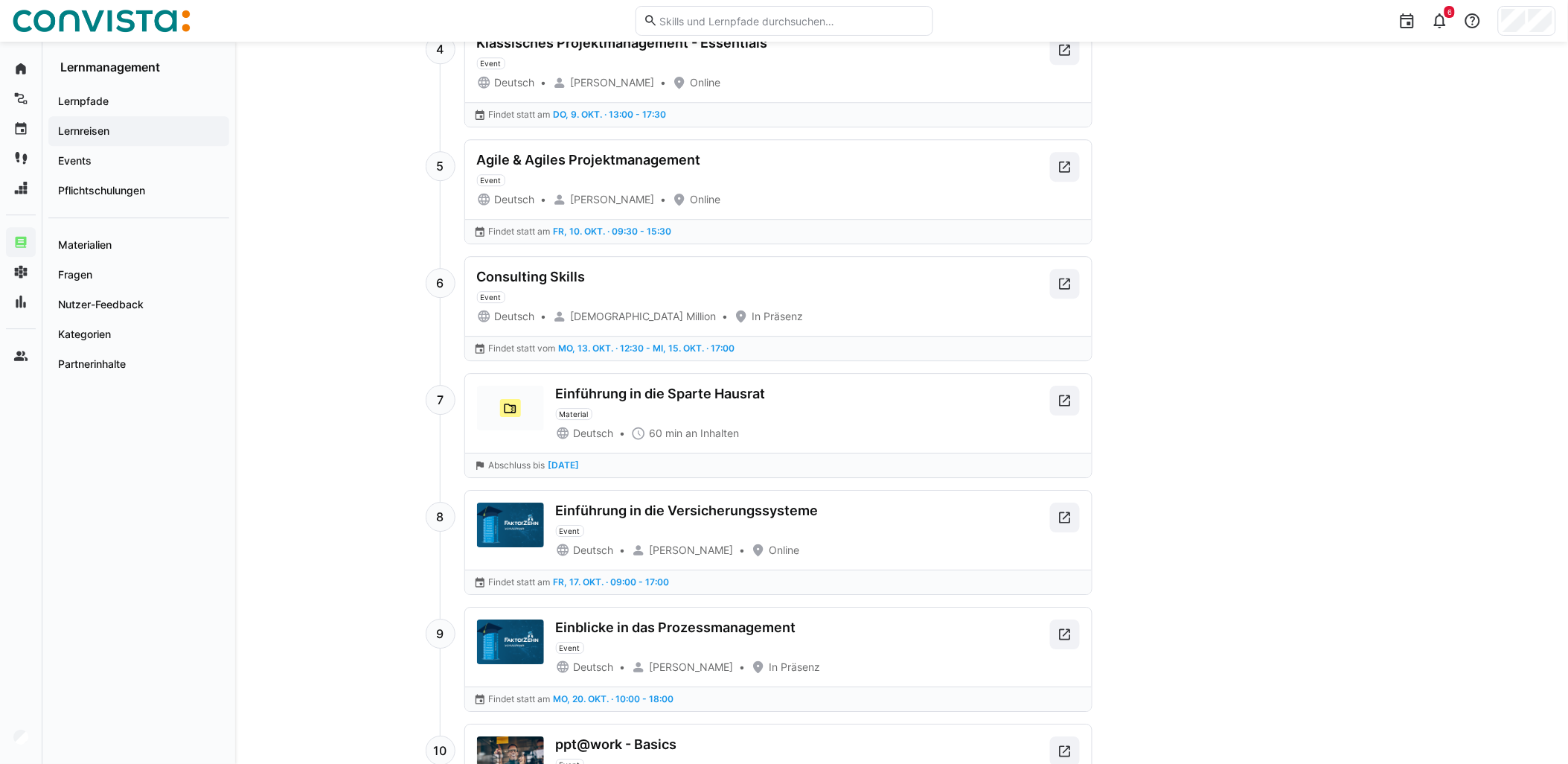
scroll to position [1158, 0]
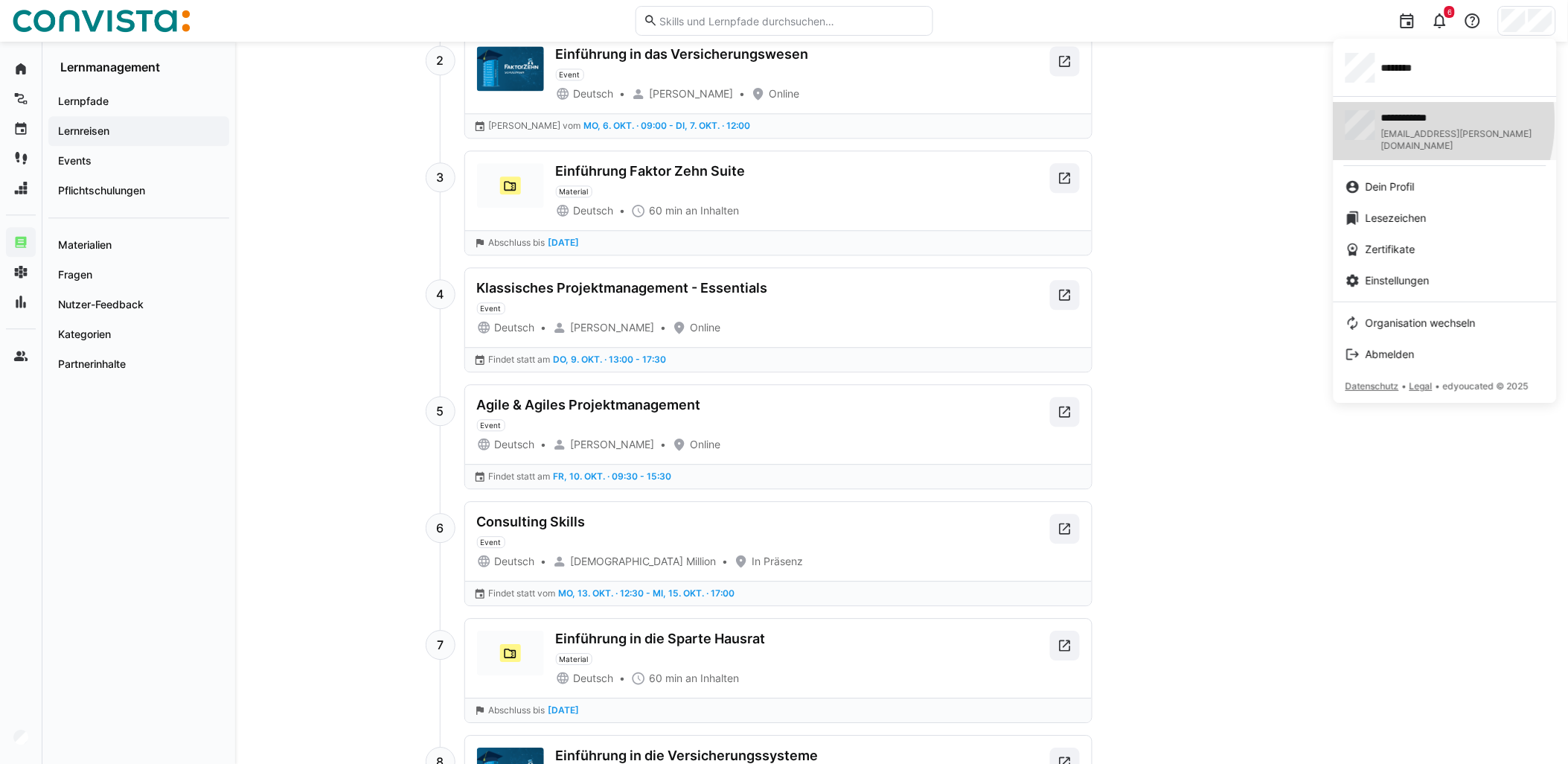
click at [1393, 121] on span "**********" at bounding box center [1442, 118] width 122 height 15
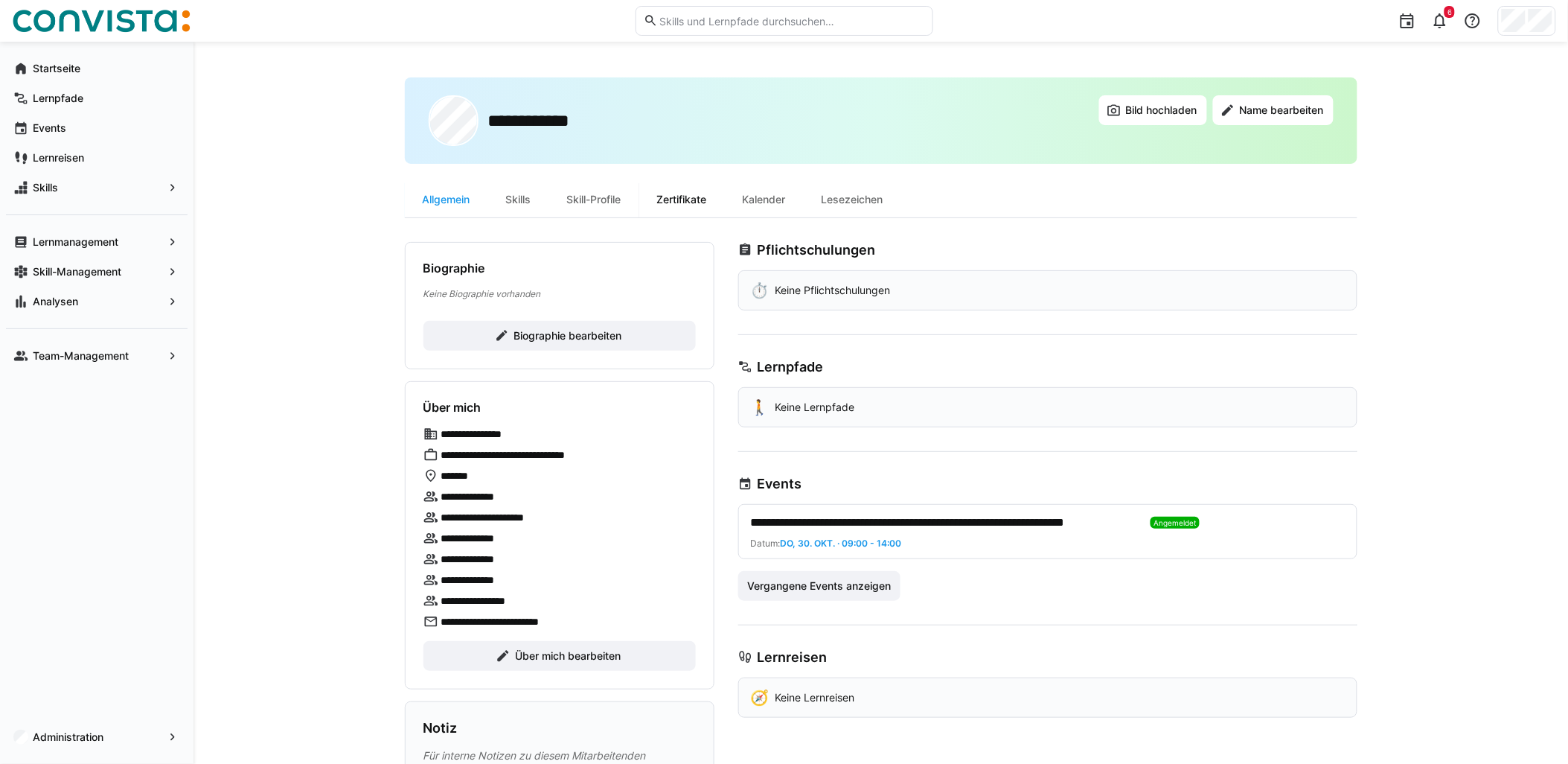
click at [663, 204] on div "Zertifikate" at bounding box center [682, 199] width 86 height 36
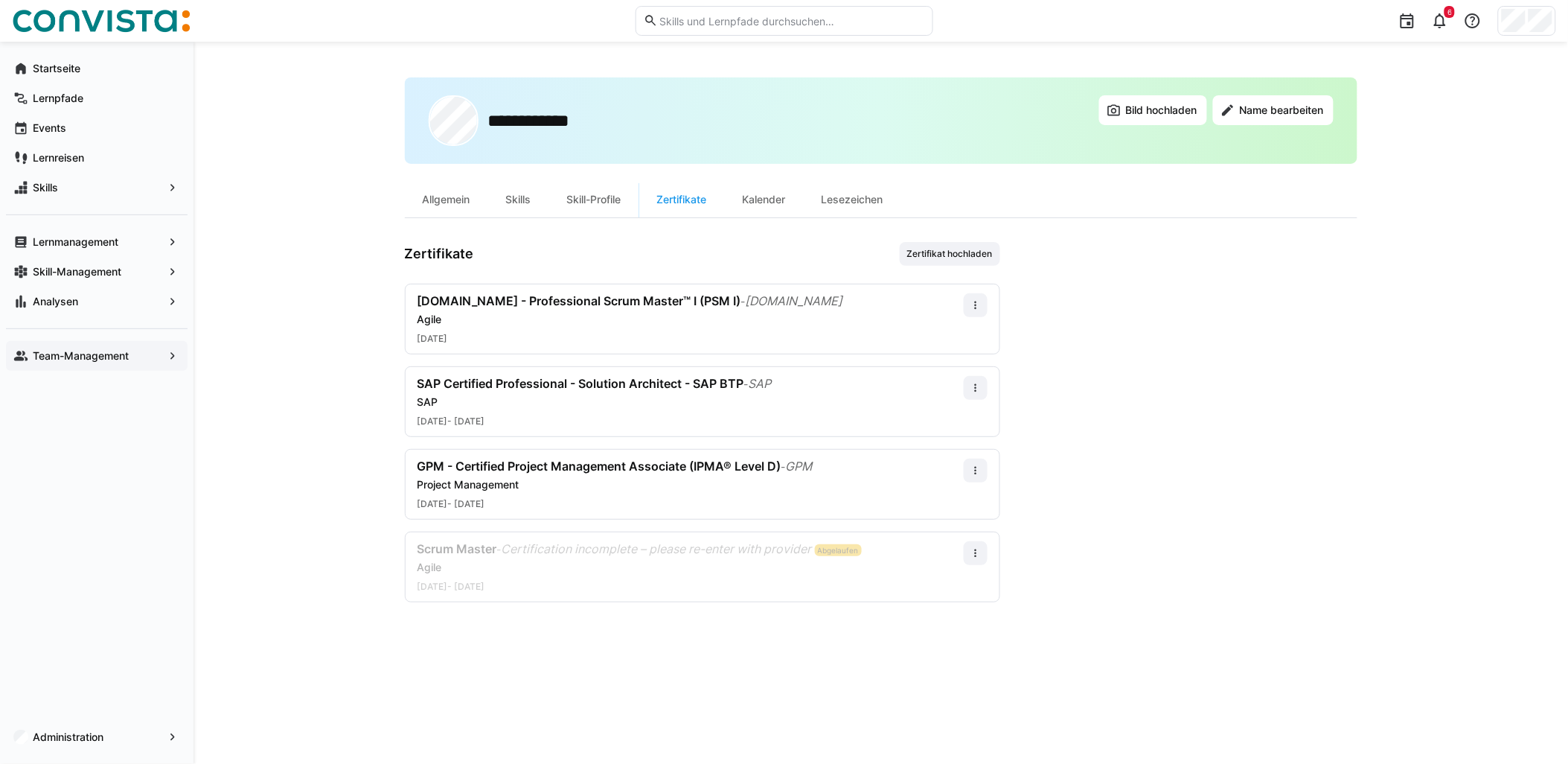
click at [0, 0] on app-navigation-label "Team-Management" at bounding box center [0, 0] width 0 height 0
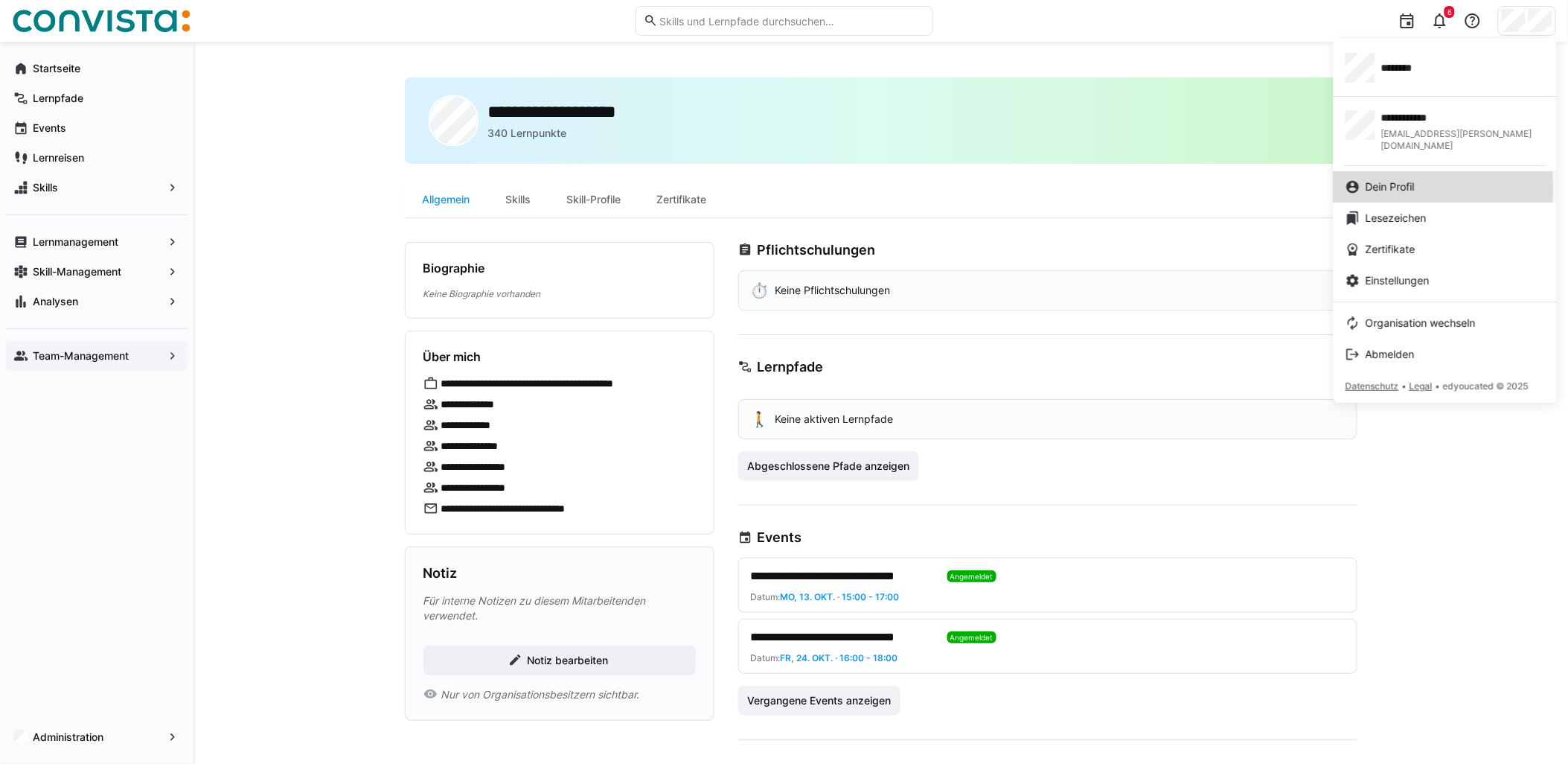
click at [1412, 180] on span "Dein Profil" at bounding box center [1390, 187] width 49 height 15
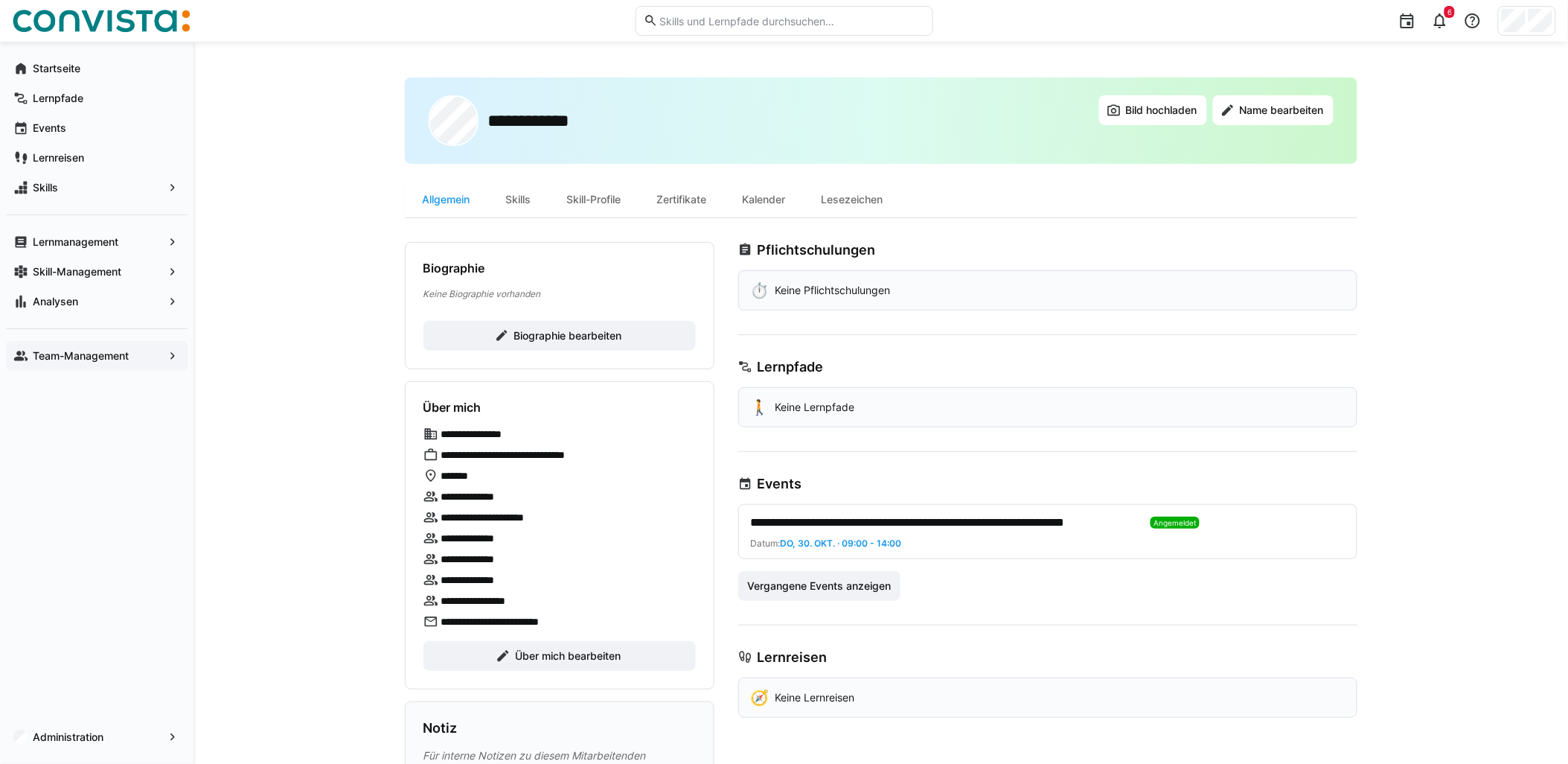
click at [0, 0] on app-navigation-label "Team-Management" at bounding box center [0, 0] width 0 height 0
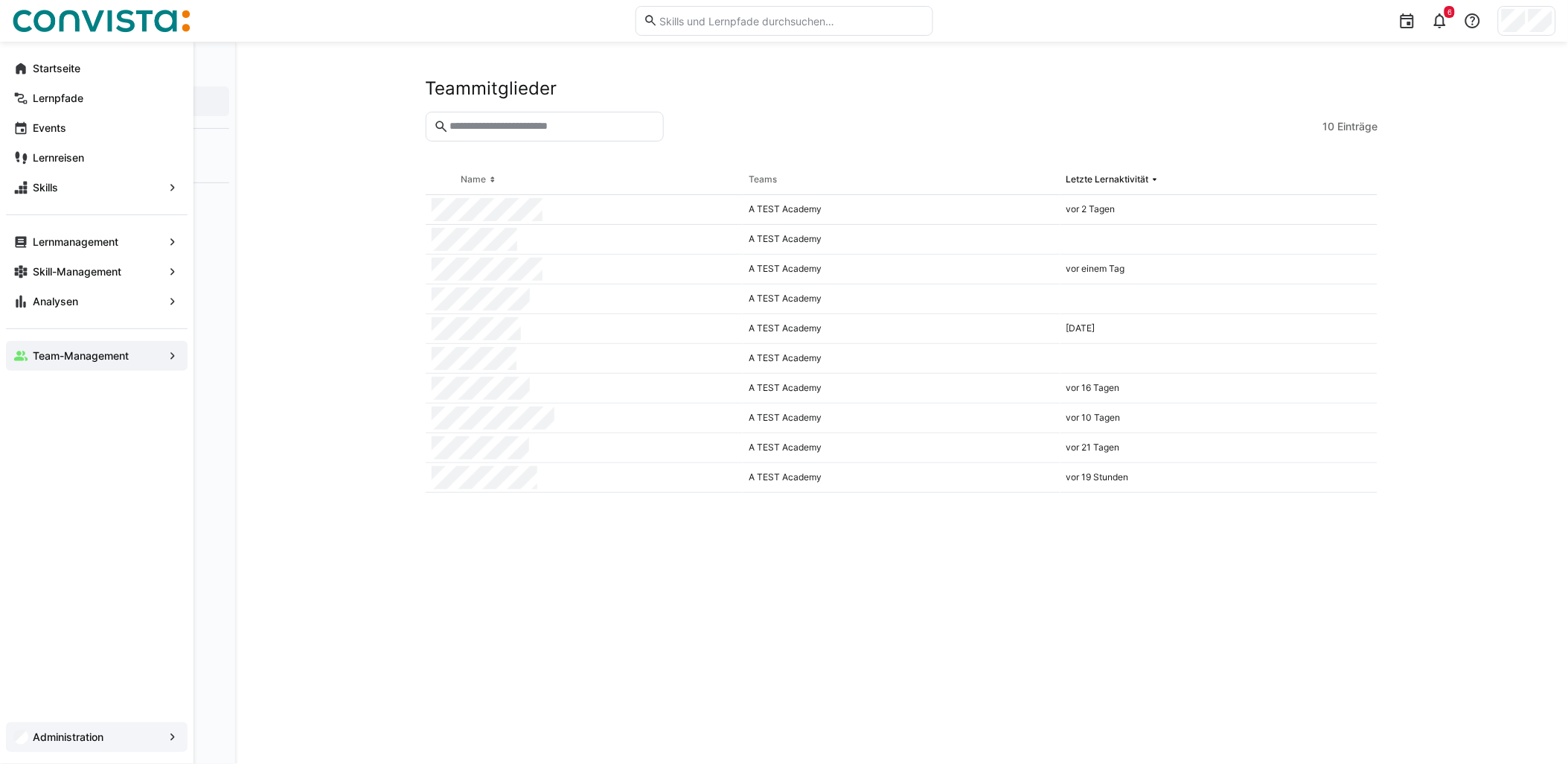
click at [0, 0] on app-navigation-label "Administration" at bounding box center [0, 0] width 0 height 0
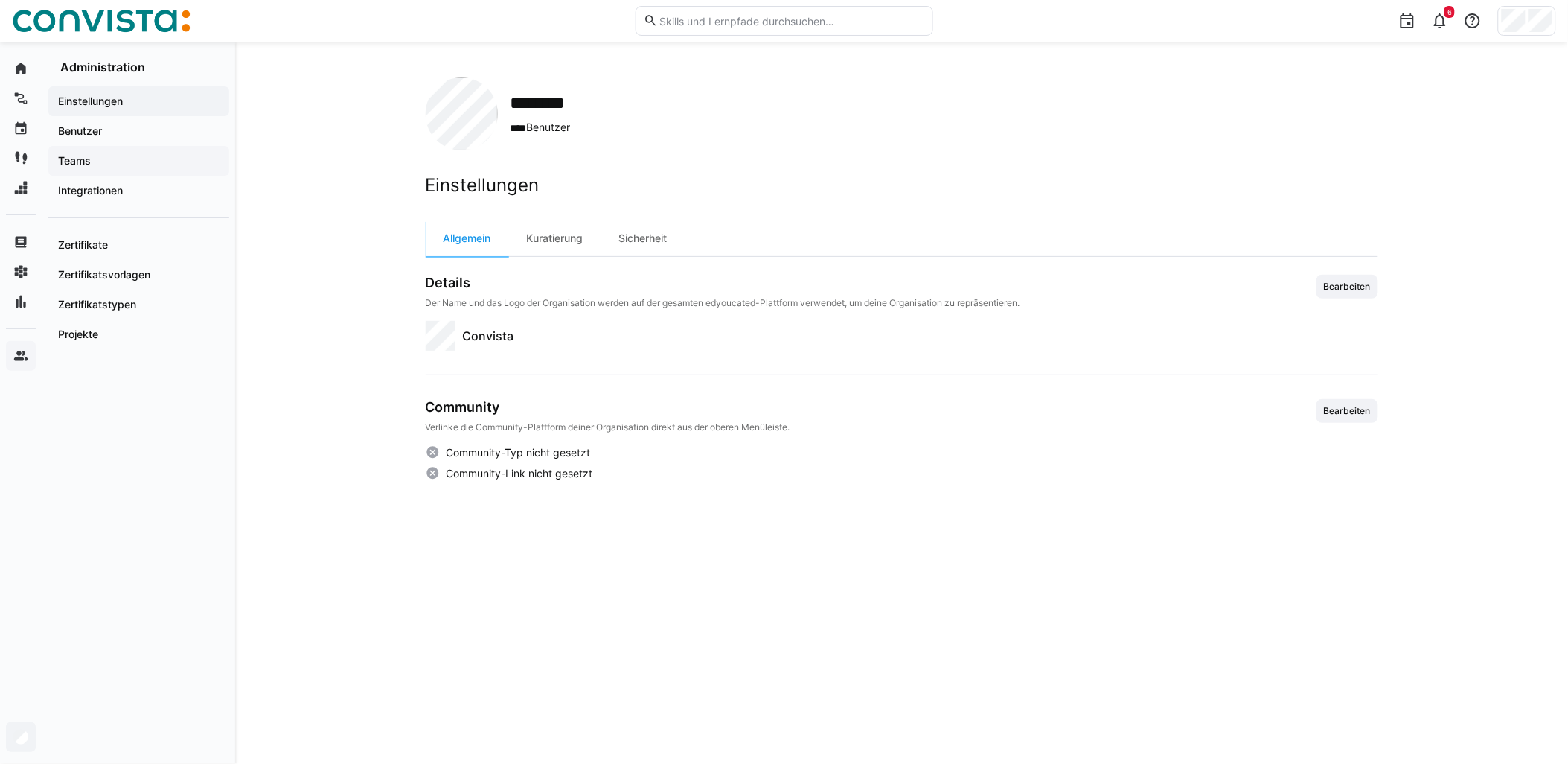
click at [121, 158] on span "Teams" at bounding box center [139, 161] width 165 height 15
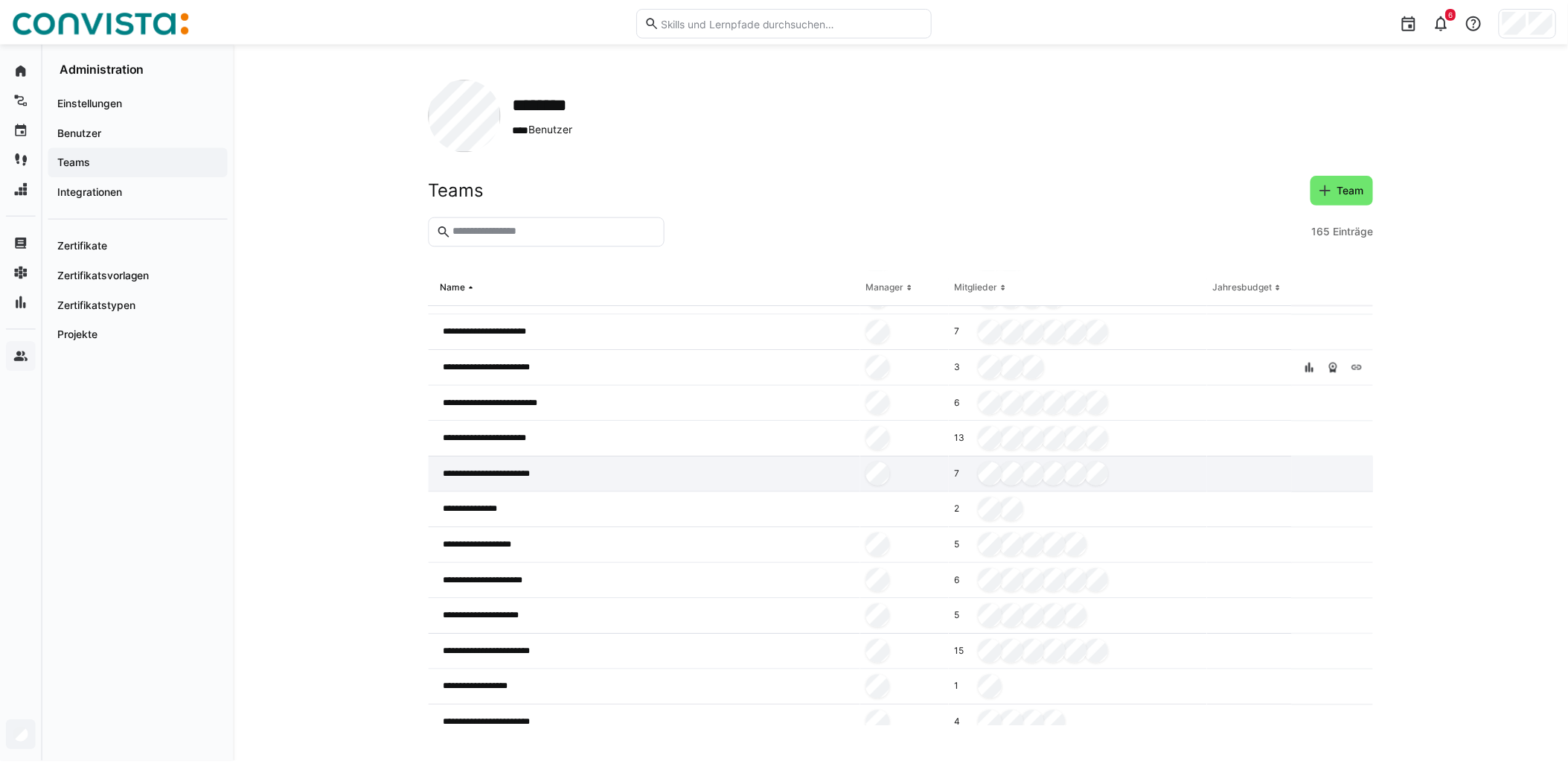
scroll to position [331, 0]
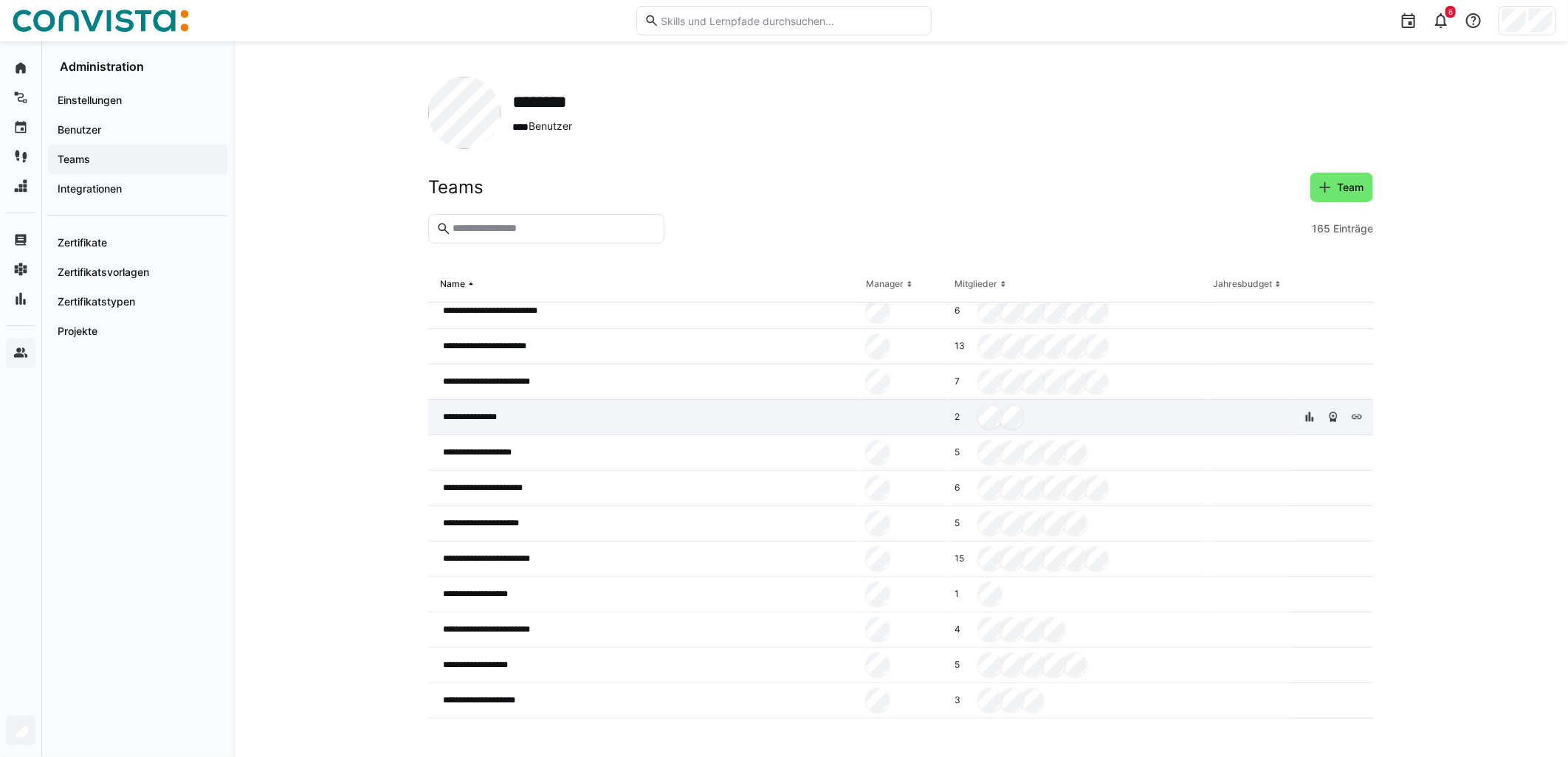
click at [561, 421] on div "**********" at bounding box center [644, 418] width 432 height 36
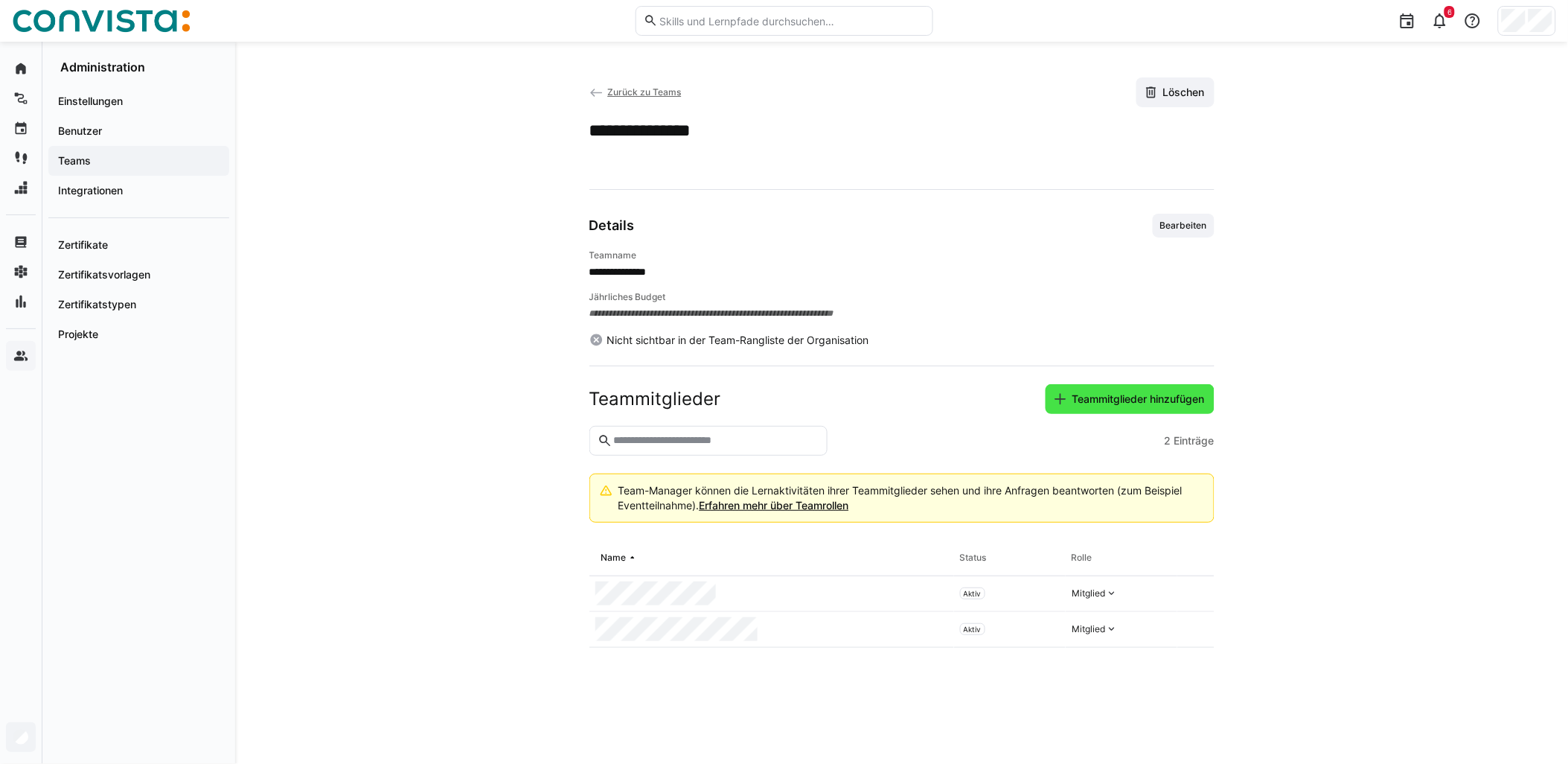
click at [1167, 407] on span "Teammitglieder hinzufügen" at bounding box center [1129, 399] width 168 height 30
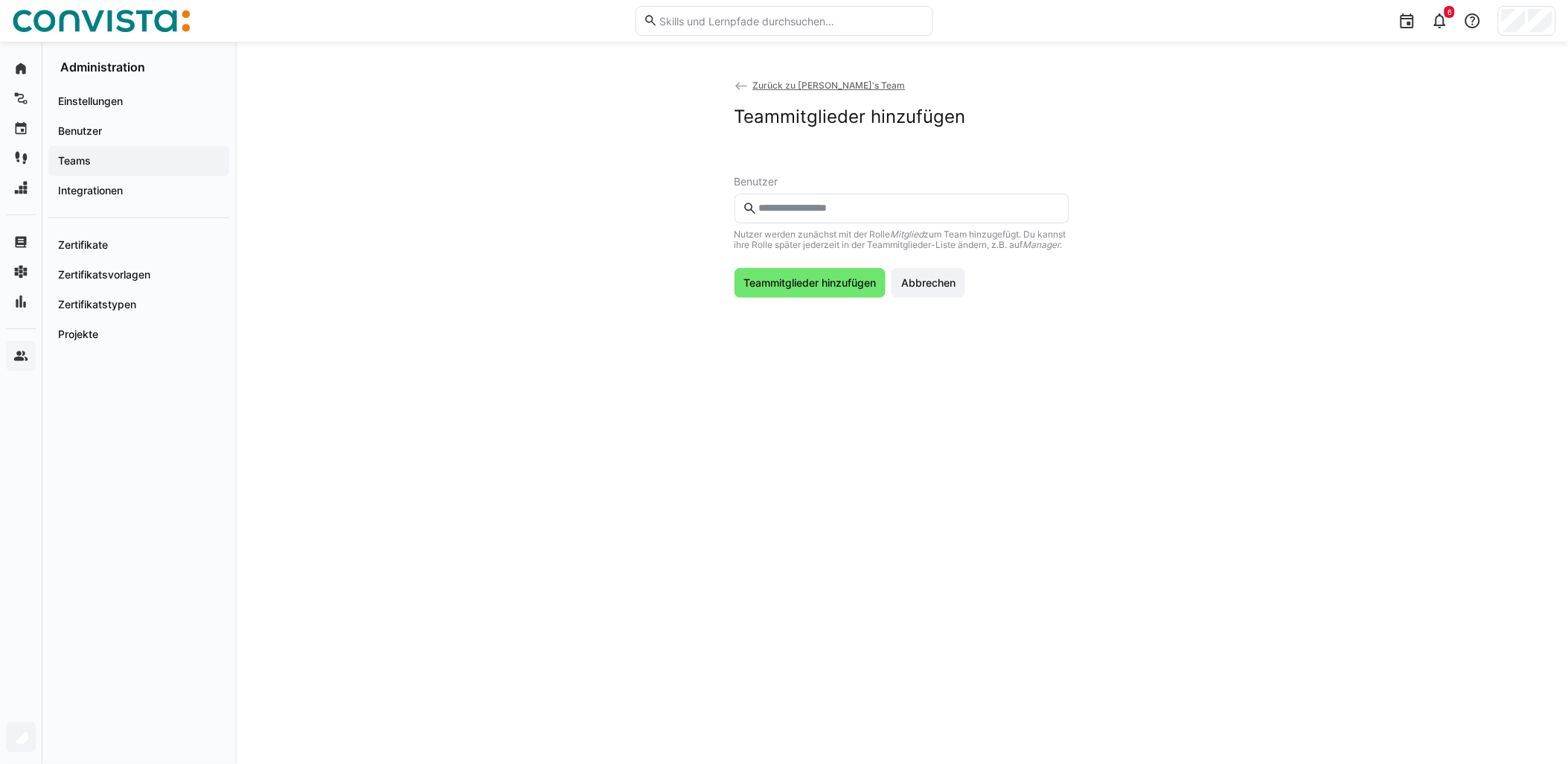
click at [818, 195] on eds-input at bounding box center [902, 208] width 335 height 30
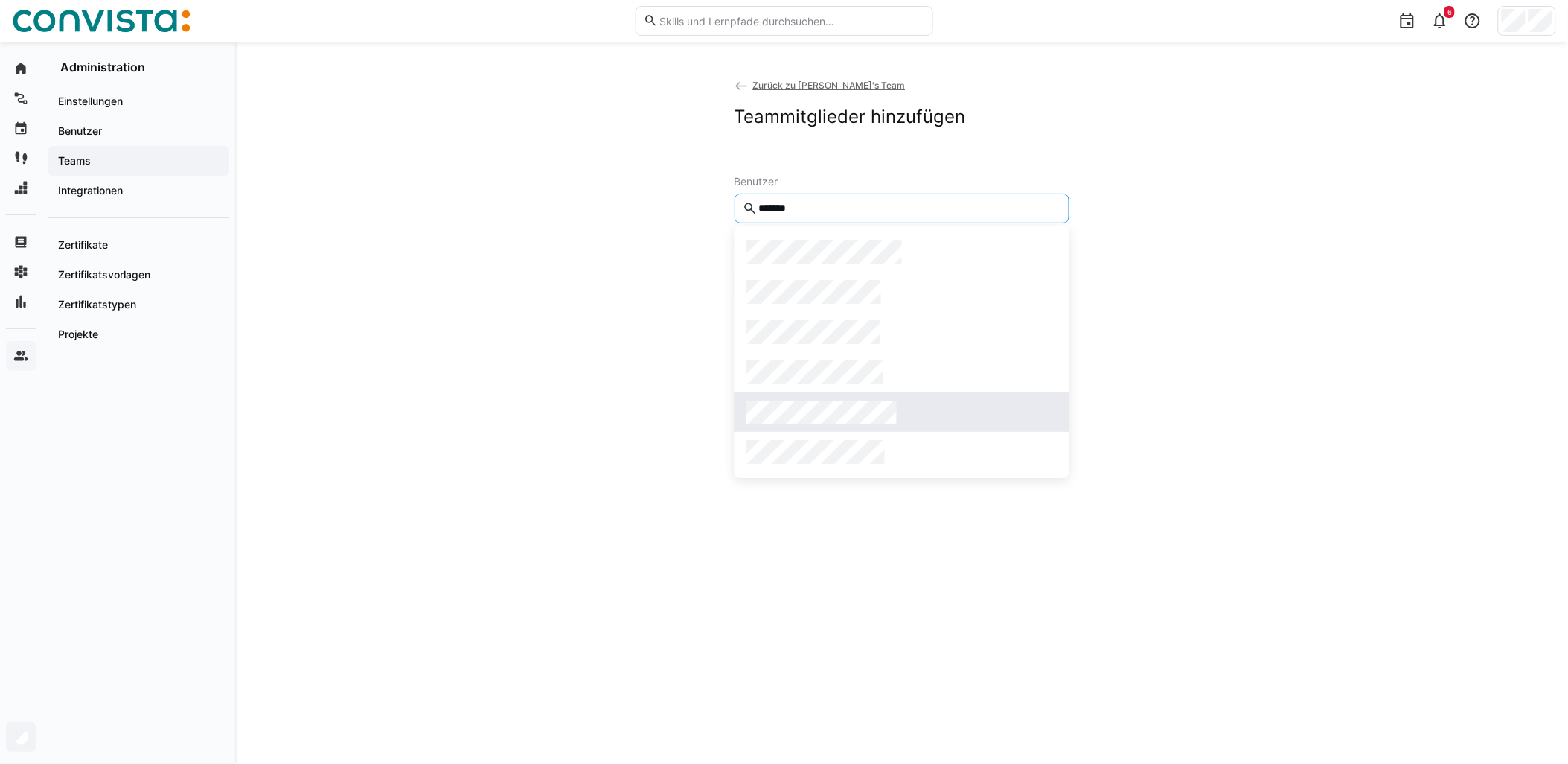
type input "*******"
click at [901, 406] on div at bounding box center [902, 413] width 311 height 24
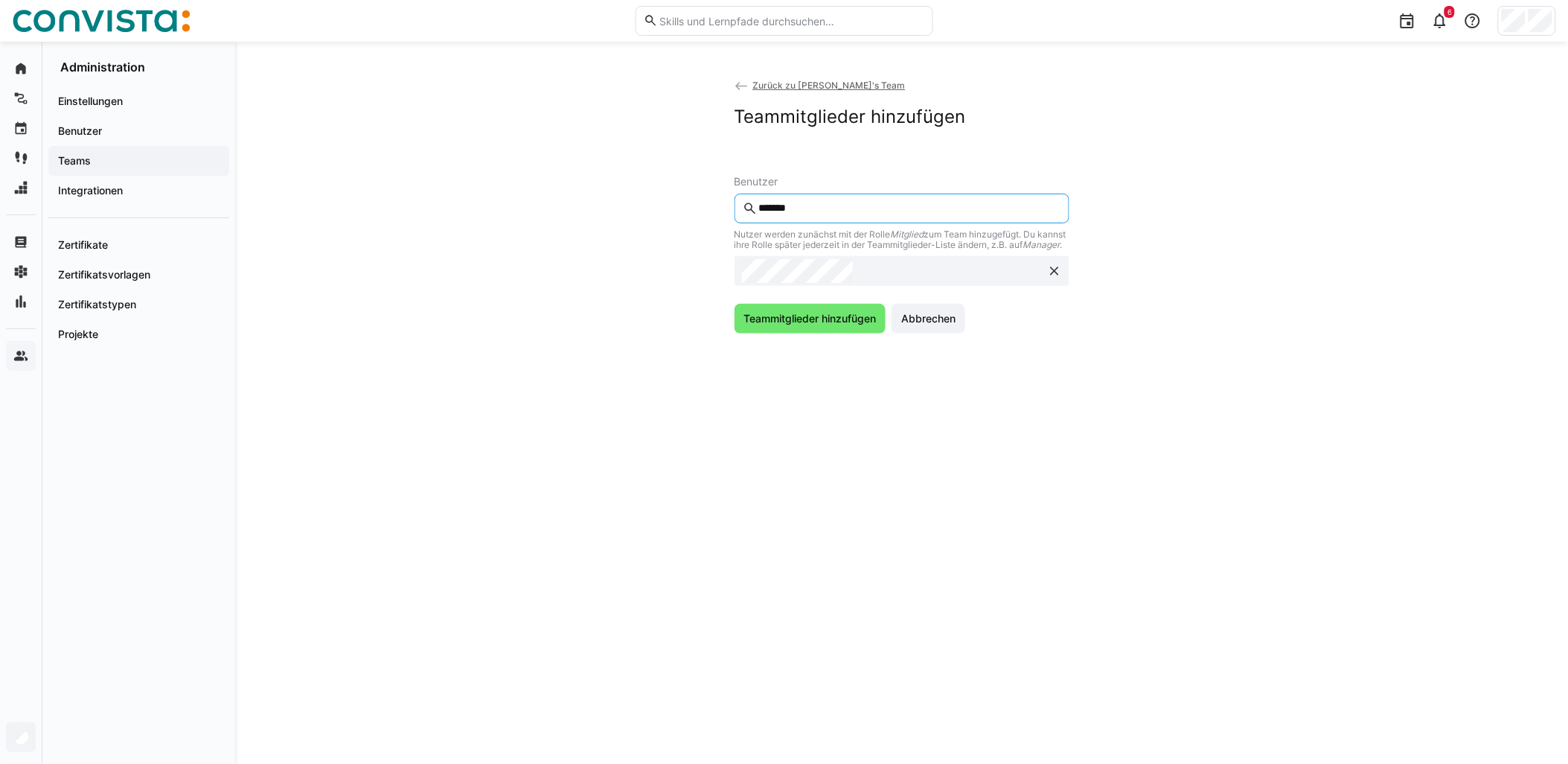
click at [853, 207] on input "*******" at bounding box center [908, 207] width 304 height 13
type input "*"
type input "*****"
click at [852, 263] on span at bounding box center [902, 251] width 335 height 40
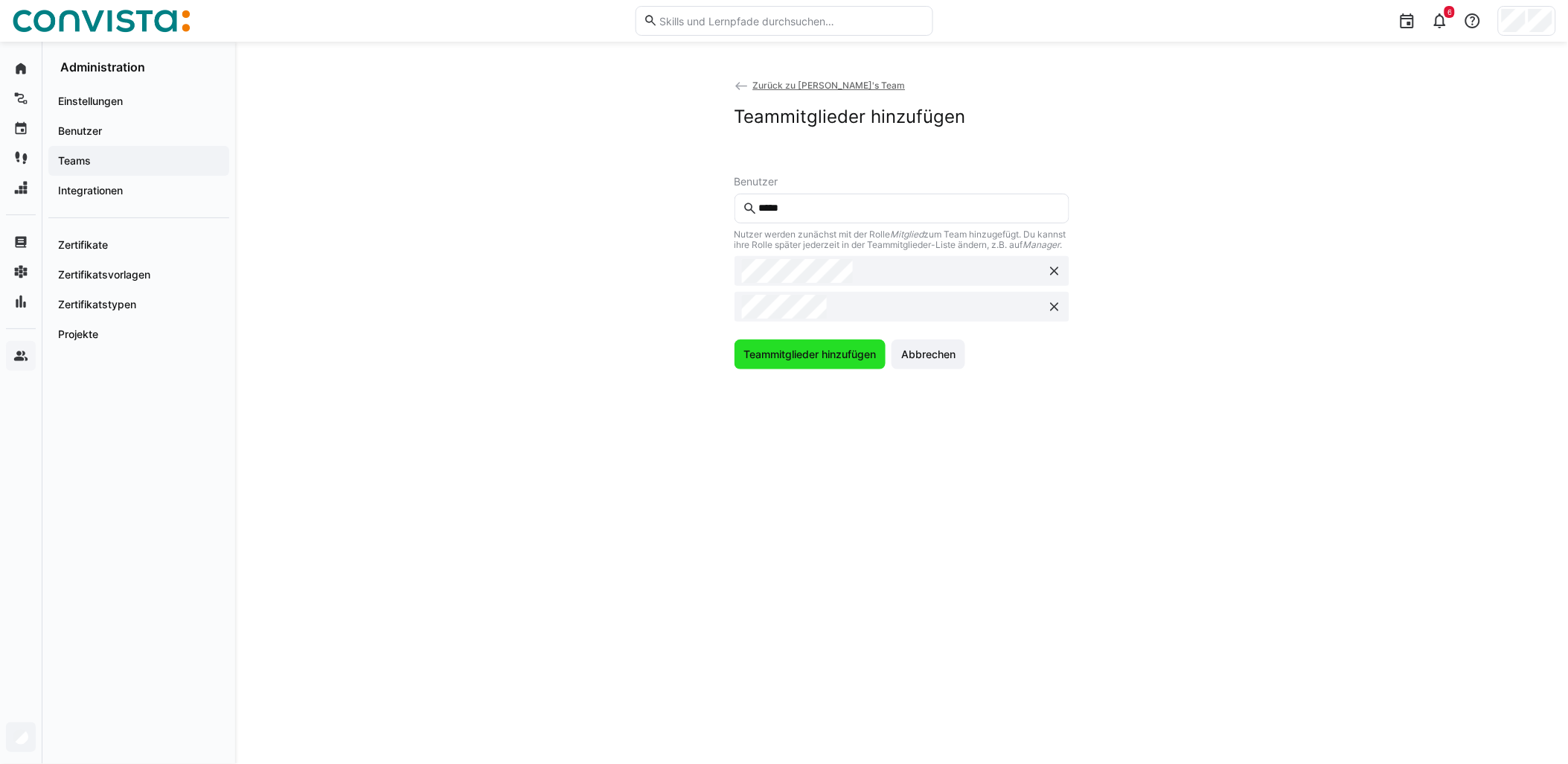
click at [815, 362] on span "Teammitglieder hinzufügen" at bounding box center [809, 354] width 137 height 15
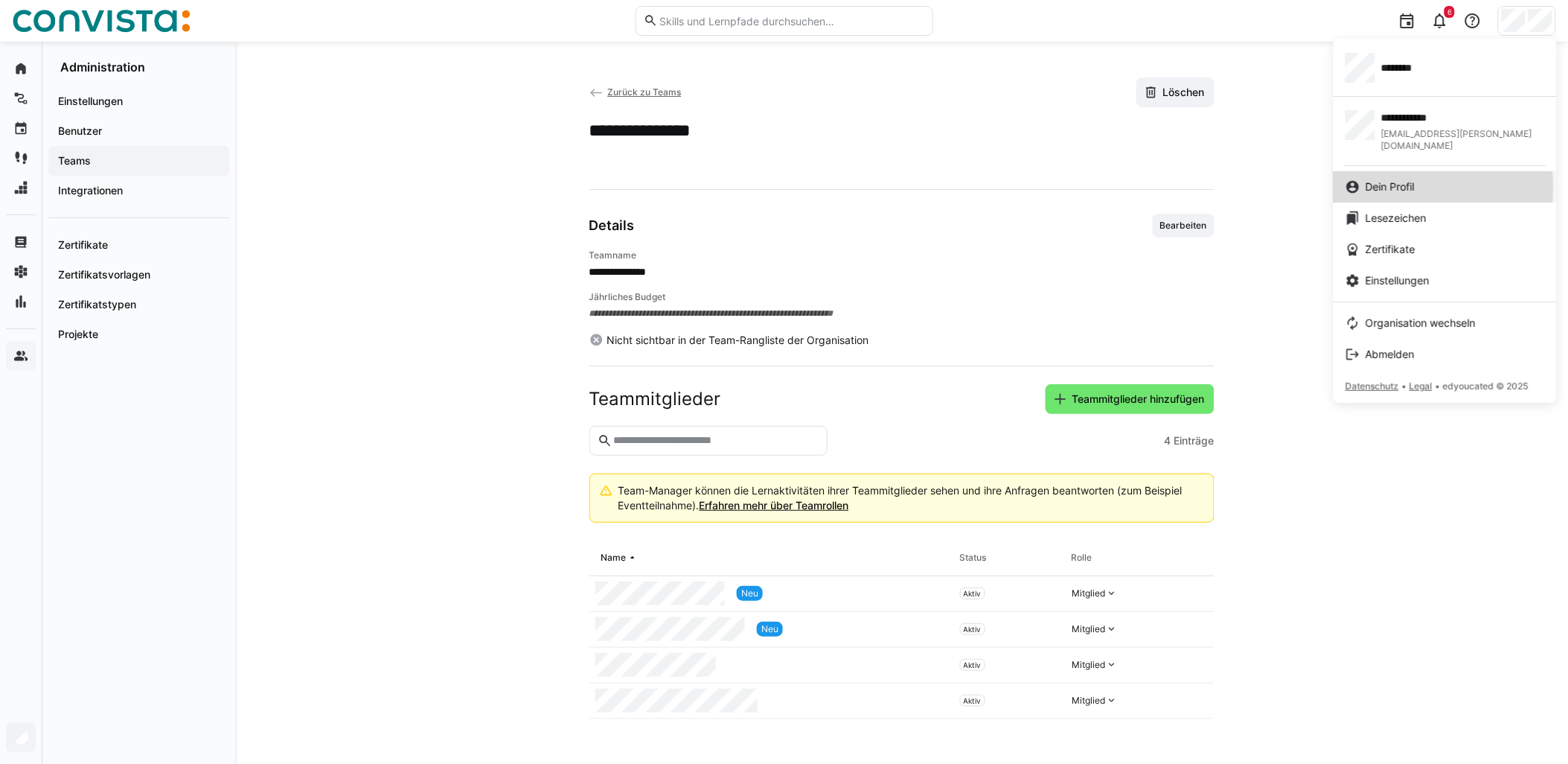
click at [1414, 180] on span "Dein Profil" at bounding box center [1390, 187] width 49 height 15
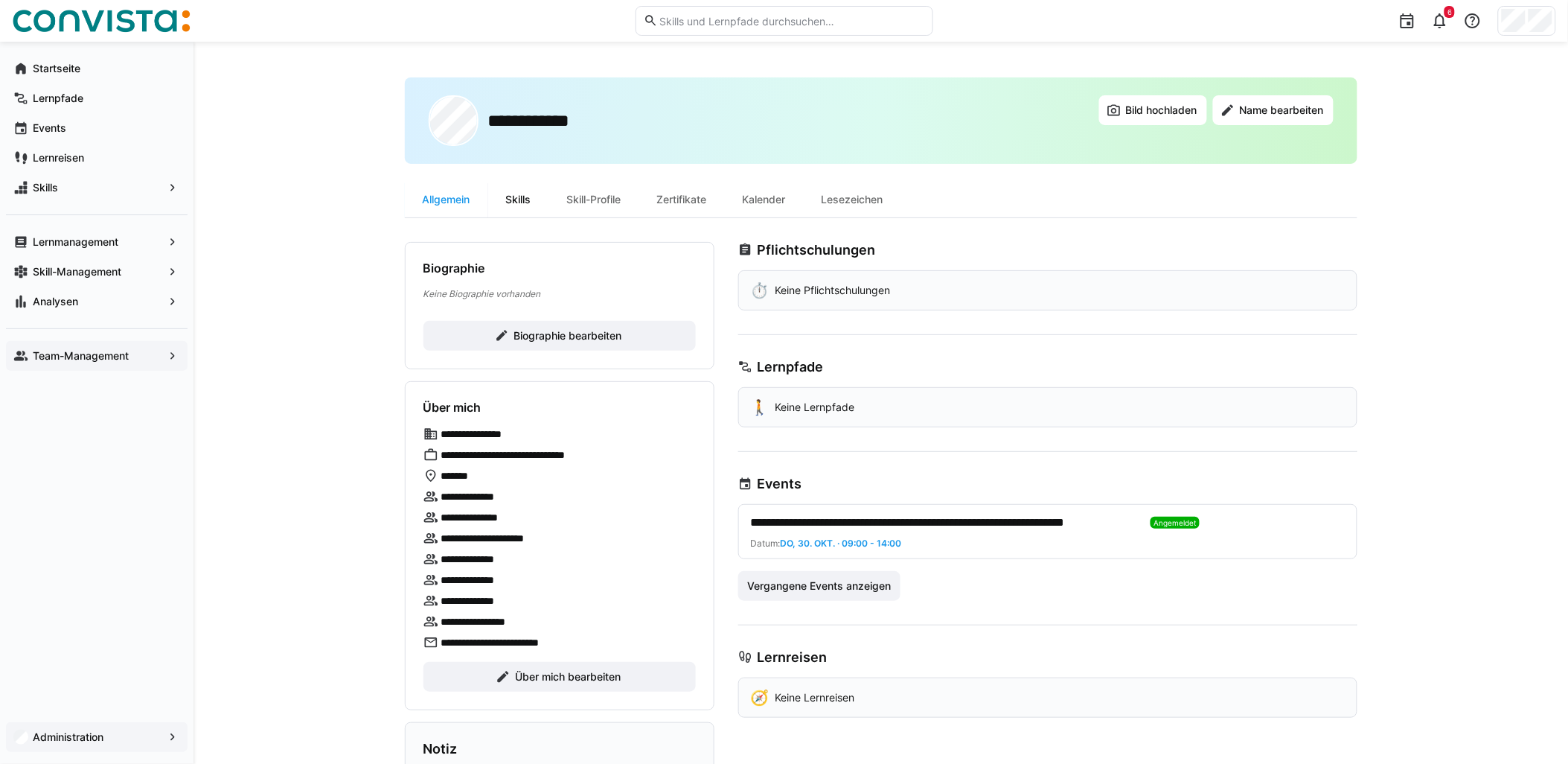
click at [527, 197] on div "Skills" at bounding box center [518, 199] width 61 height 36
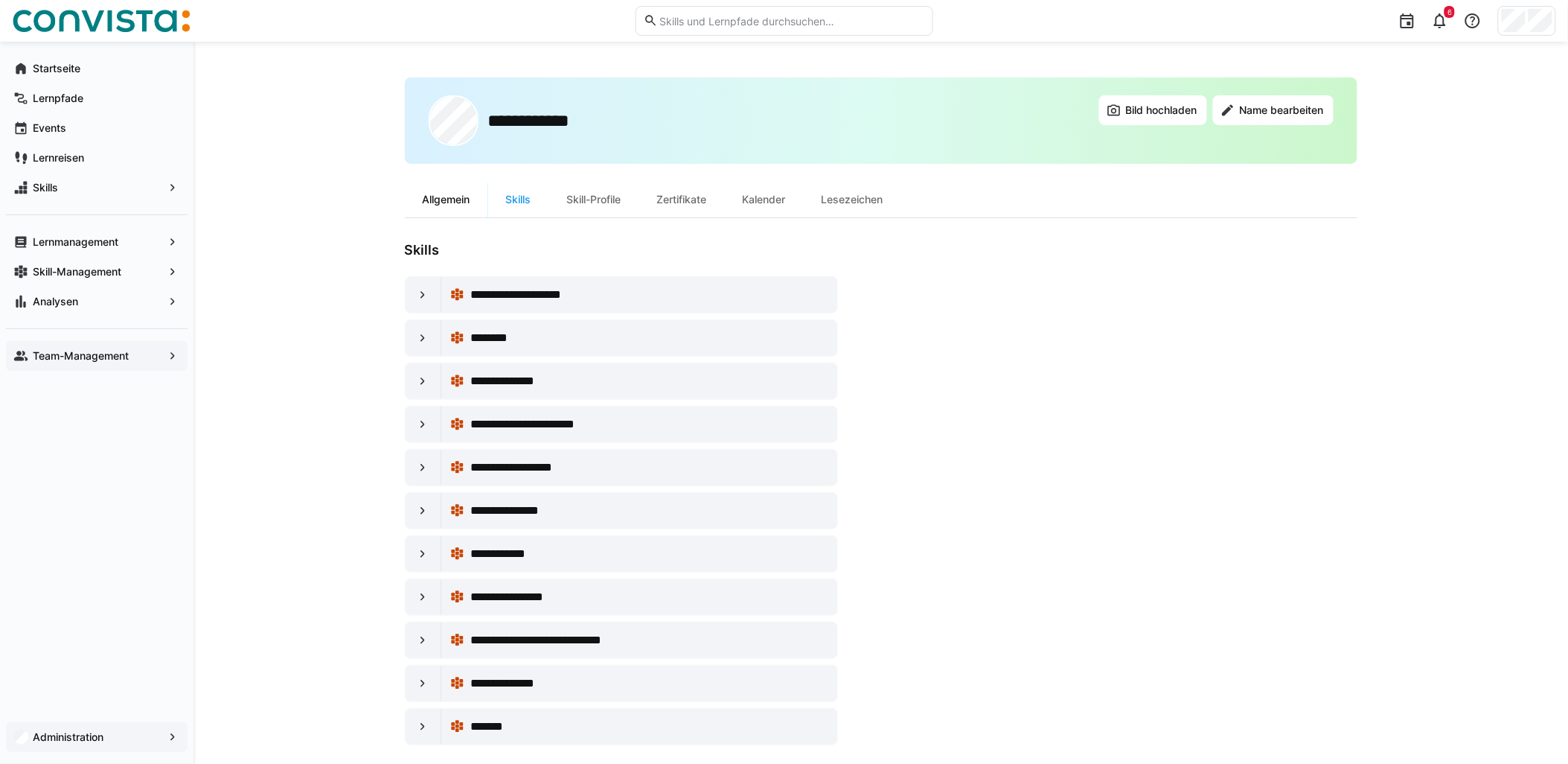
click at [463, 201] on div "Allgemein" at bounding box center [447, 199] width 84 height 36
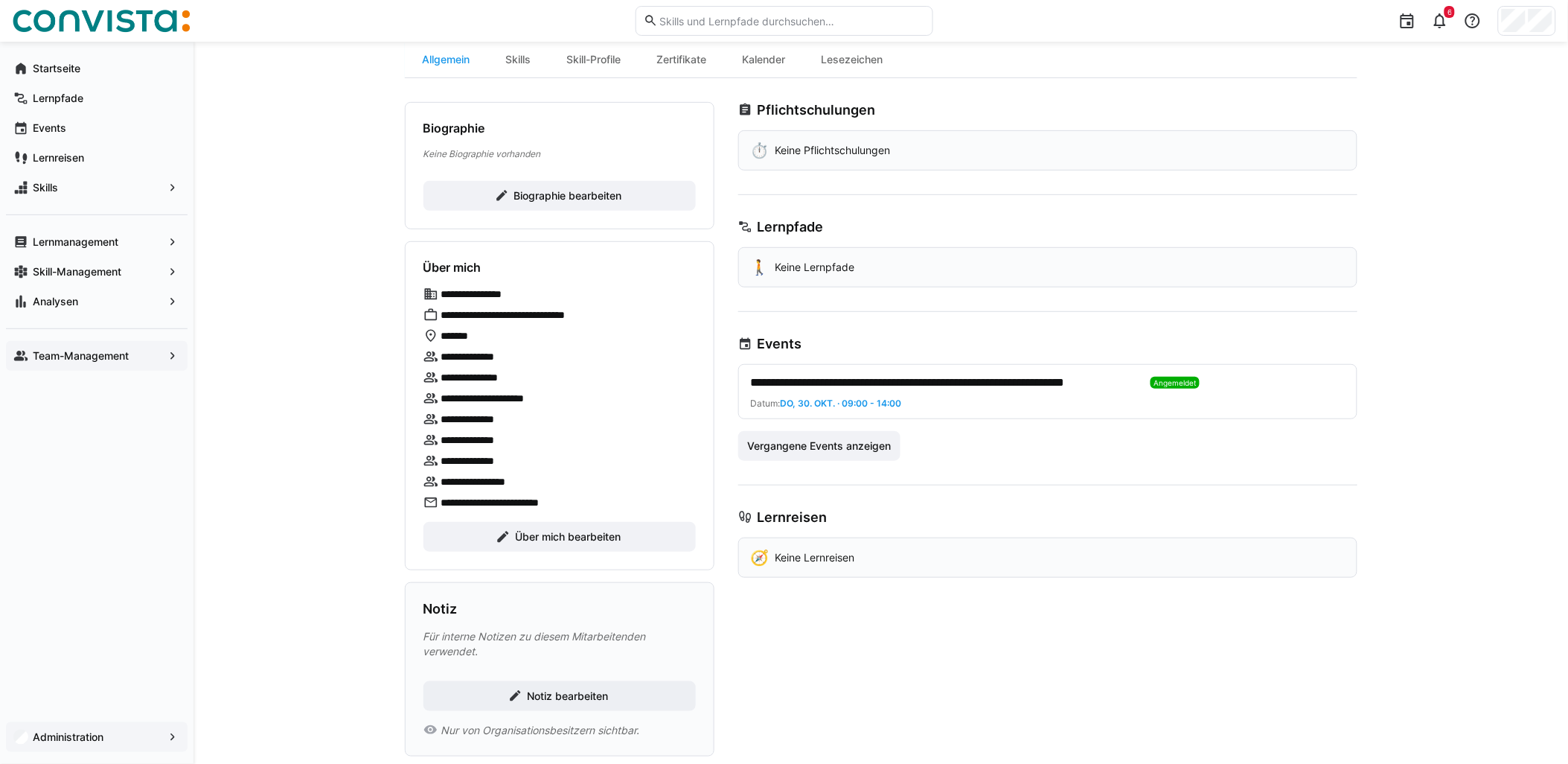
scroll to position [167, 0]
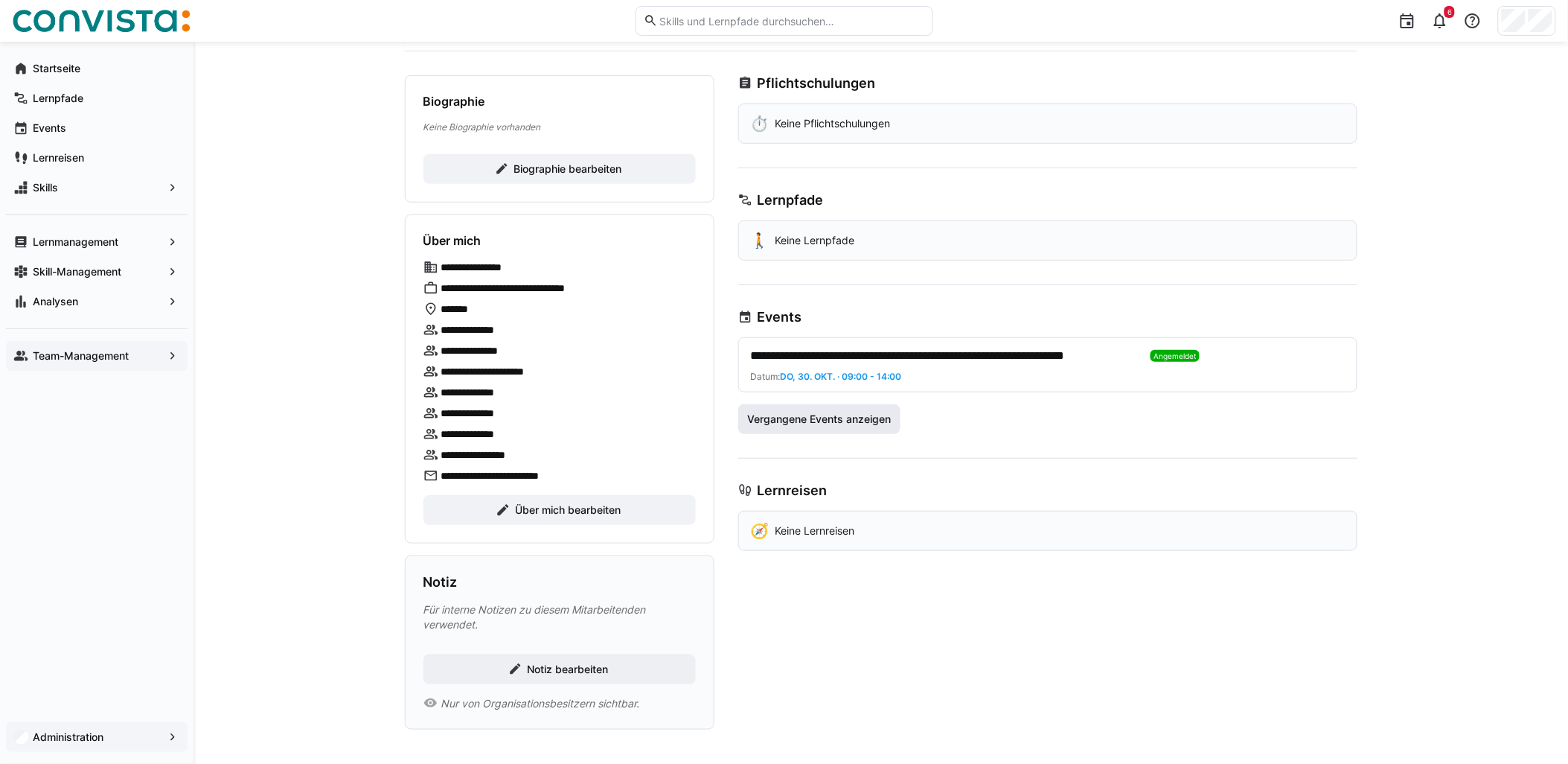
click at [816, 405] on span "Vergangene Events anzeigen" at bounding box center [820, 419] width 163 height 30
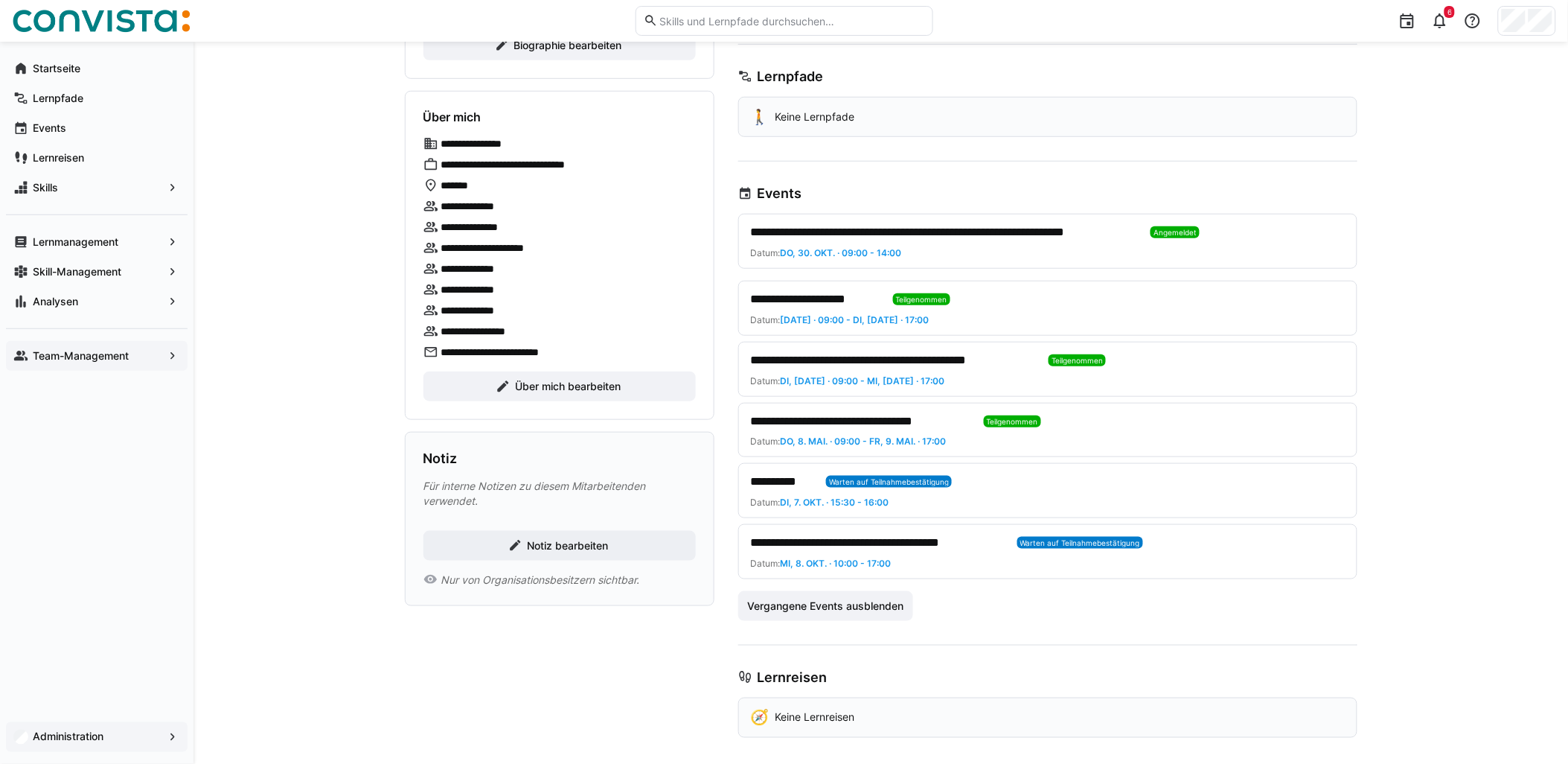
scroll to position [300, 0]
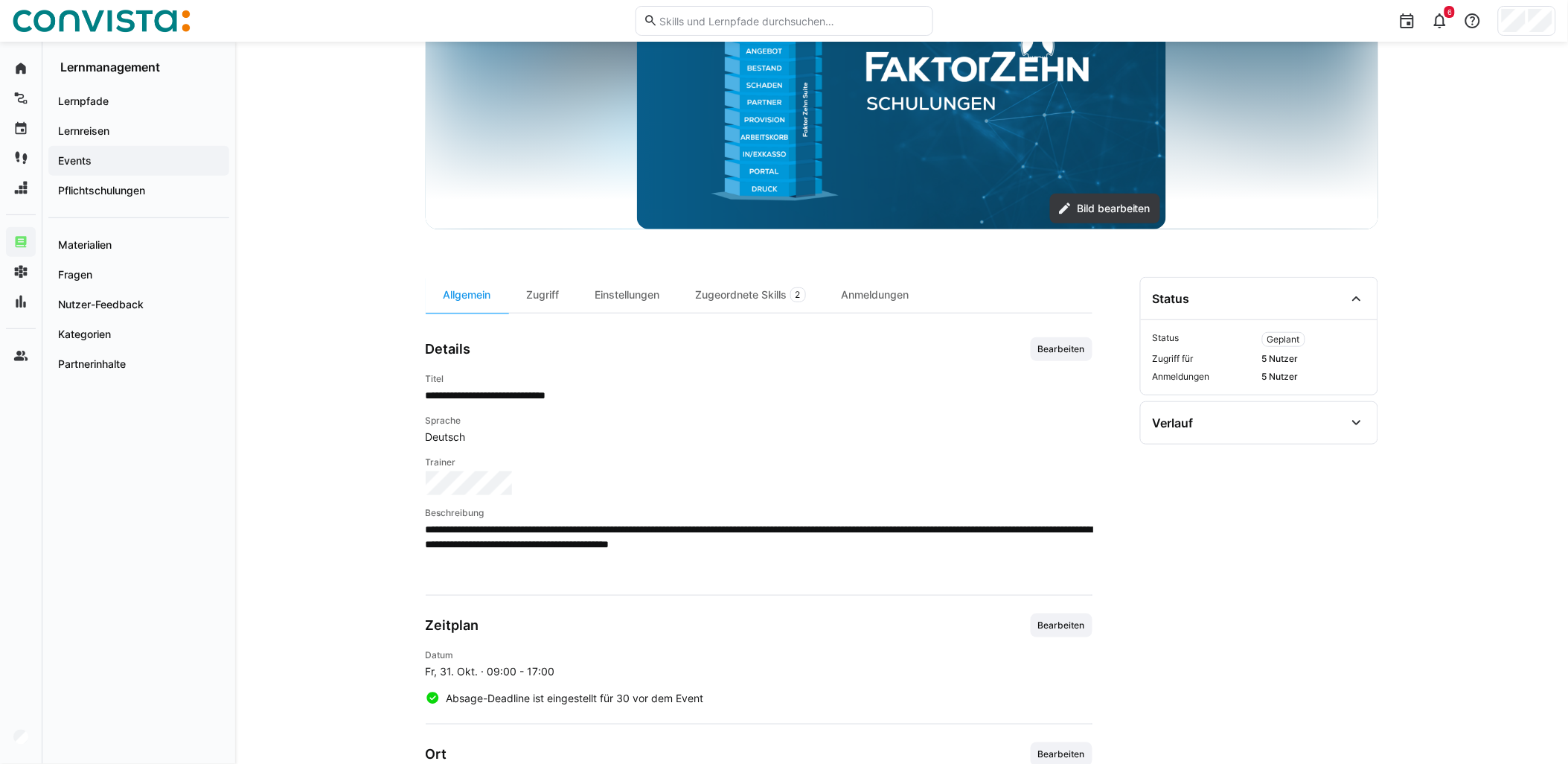
scroll to position [248, 0]
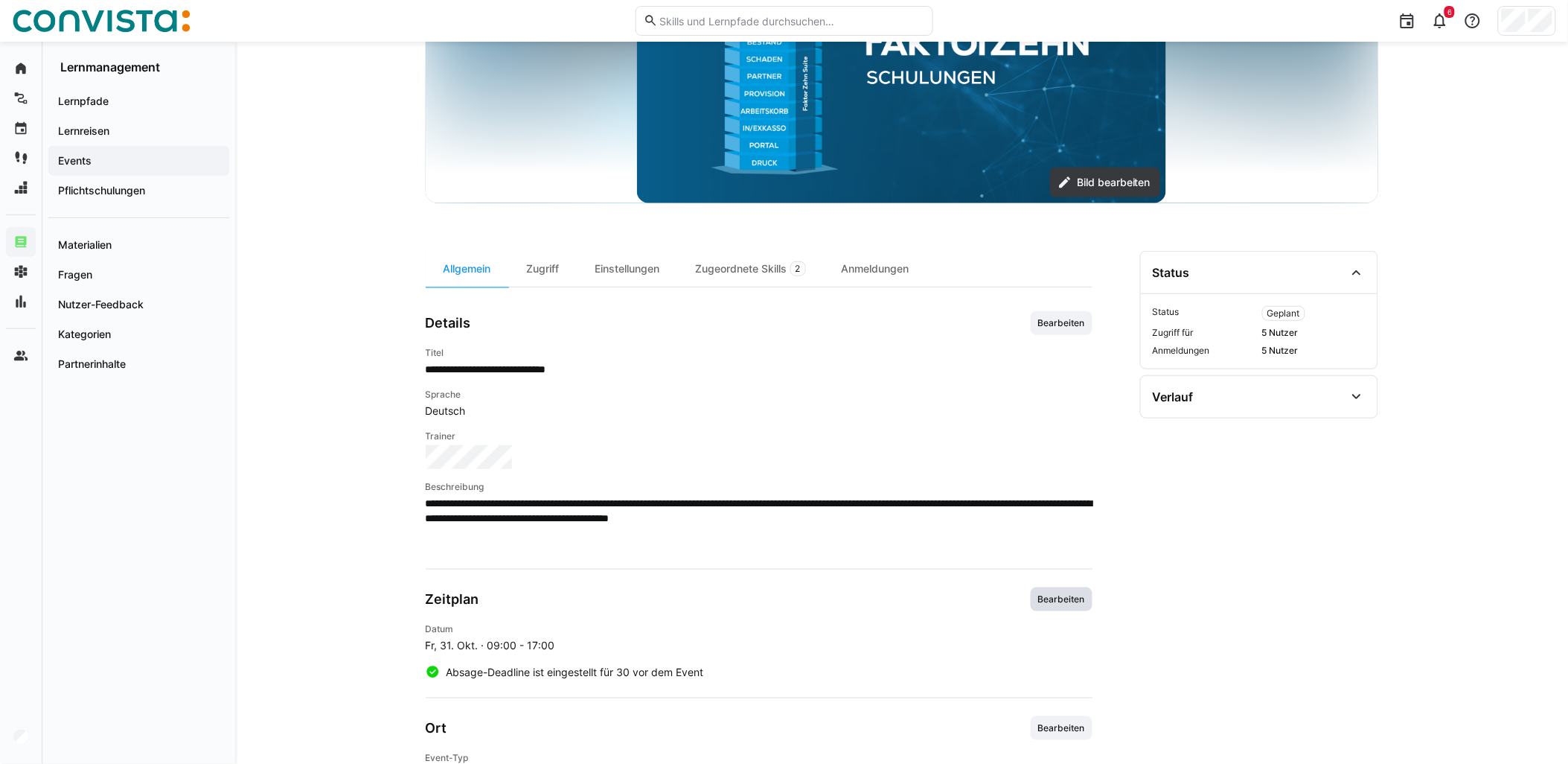
click at [1062, 593] on span "Bearbeiten" at bounding box center [1062, 599] width 50 height 12
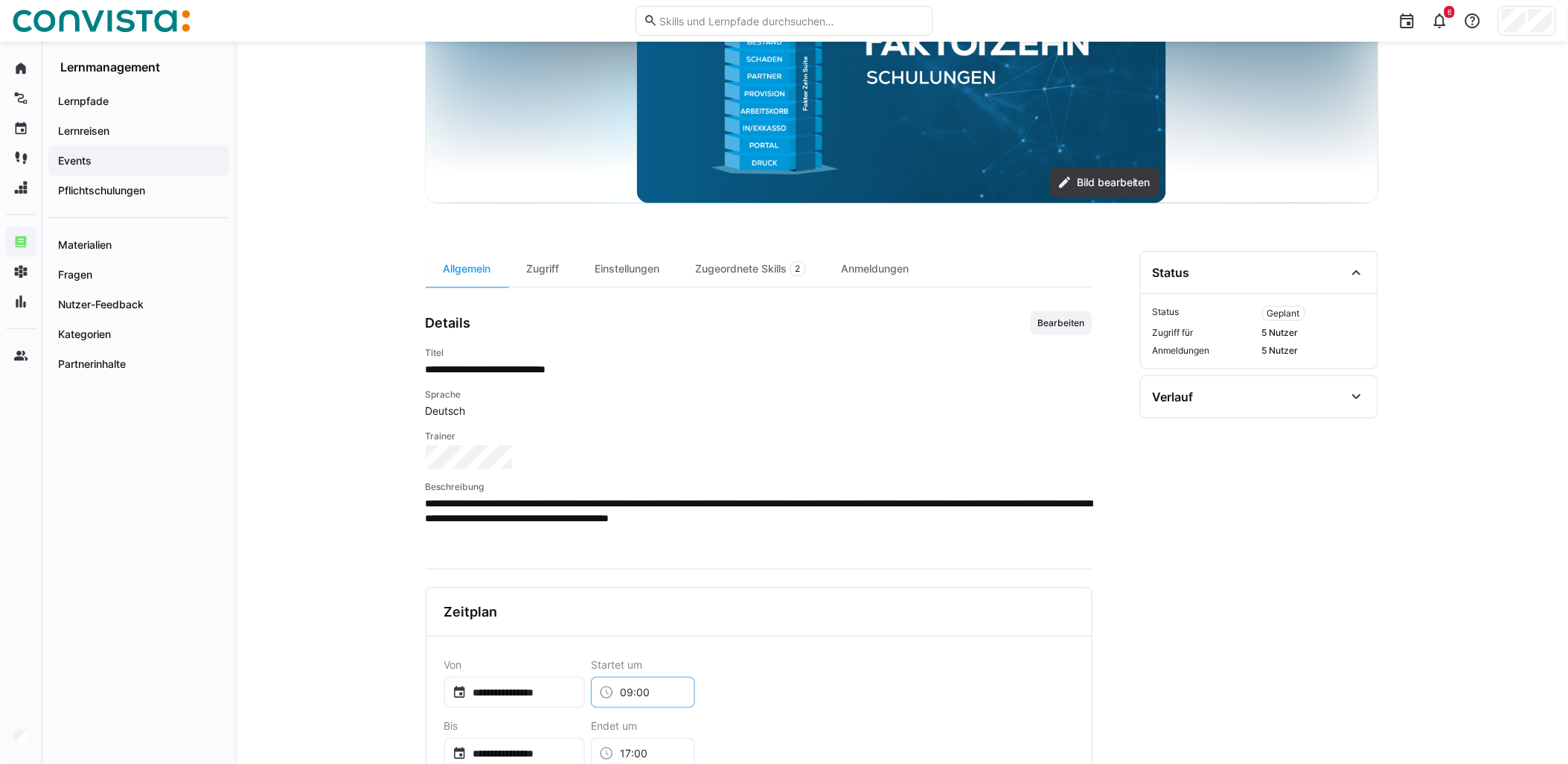
click at [667, 690] on input "09:00" at bounding box center [650, 692] width 73 height 15
click at [672, 643] on mat-option "10:00" at bounding box center [681, 654] width 105 height 36
type input "10:00"
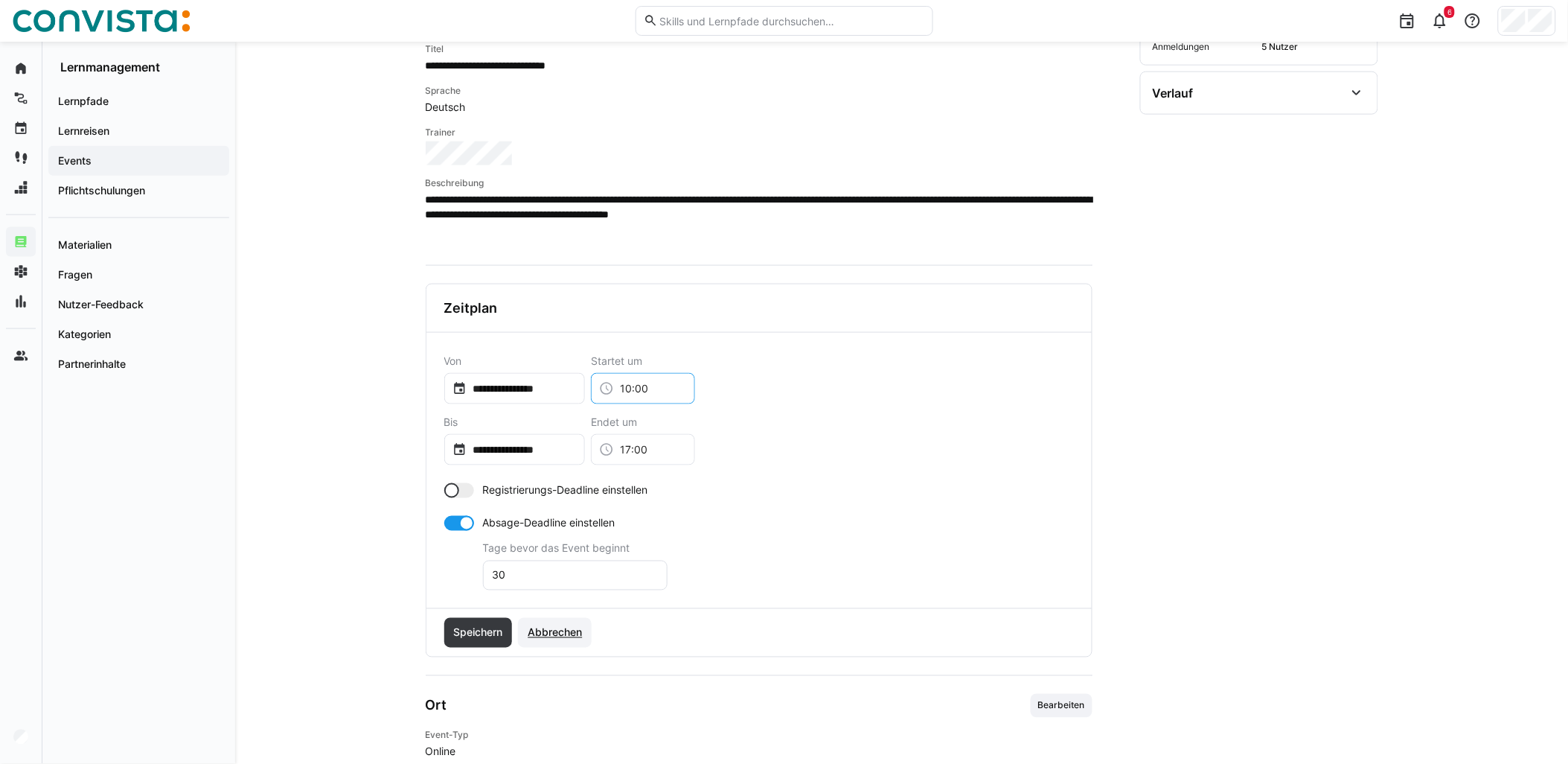
scroll to position [578, 0]
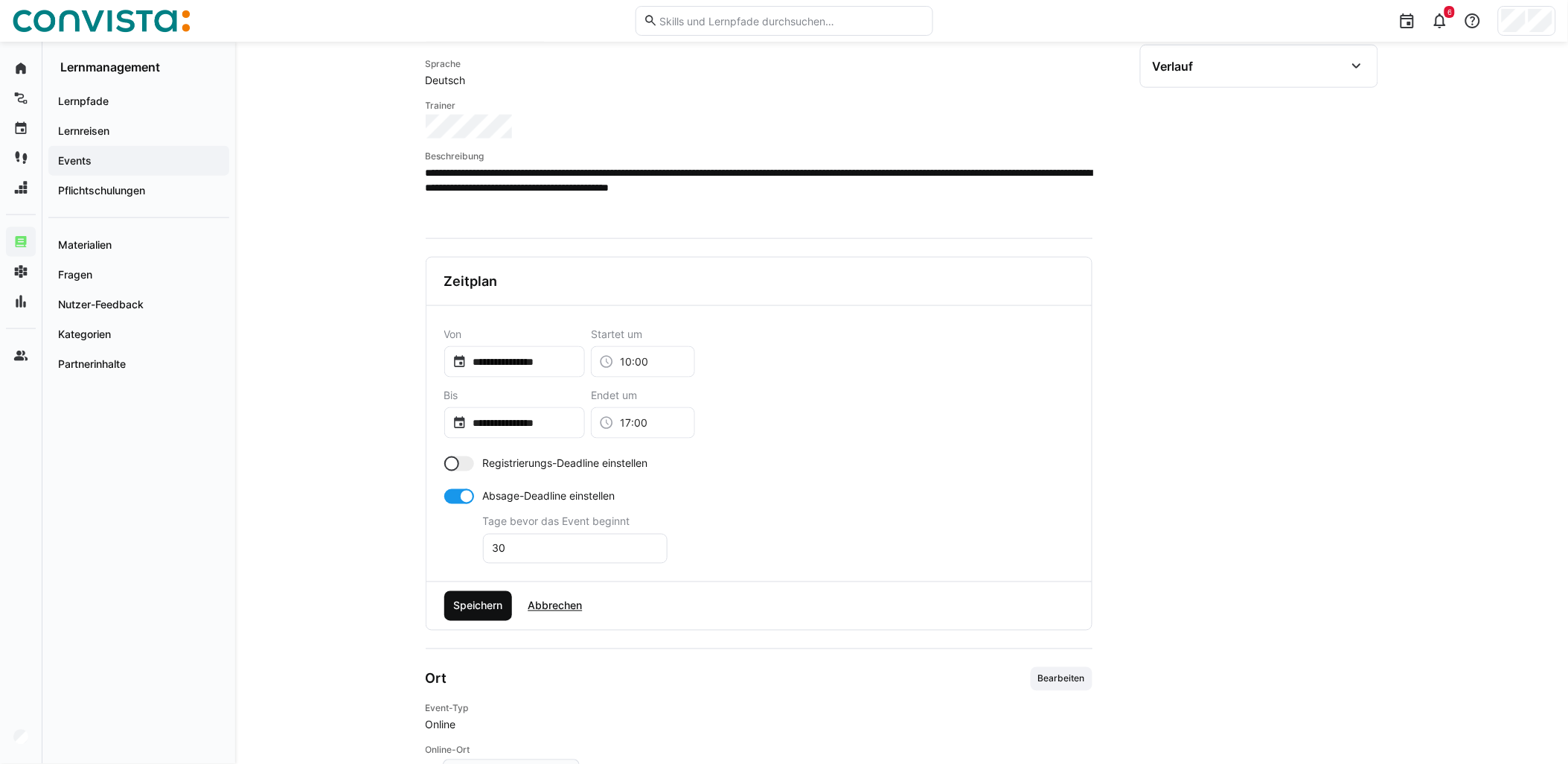
click at [472, 607] on span "Speichern" at bounding box center [477, 605] width 54 height 15
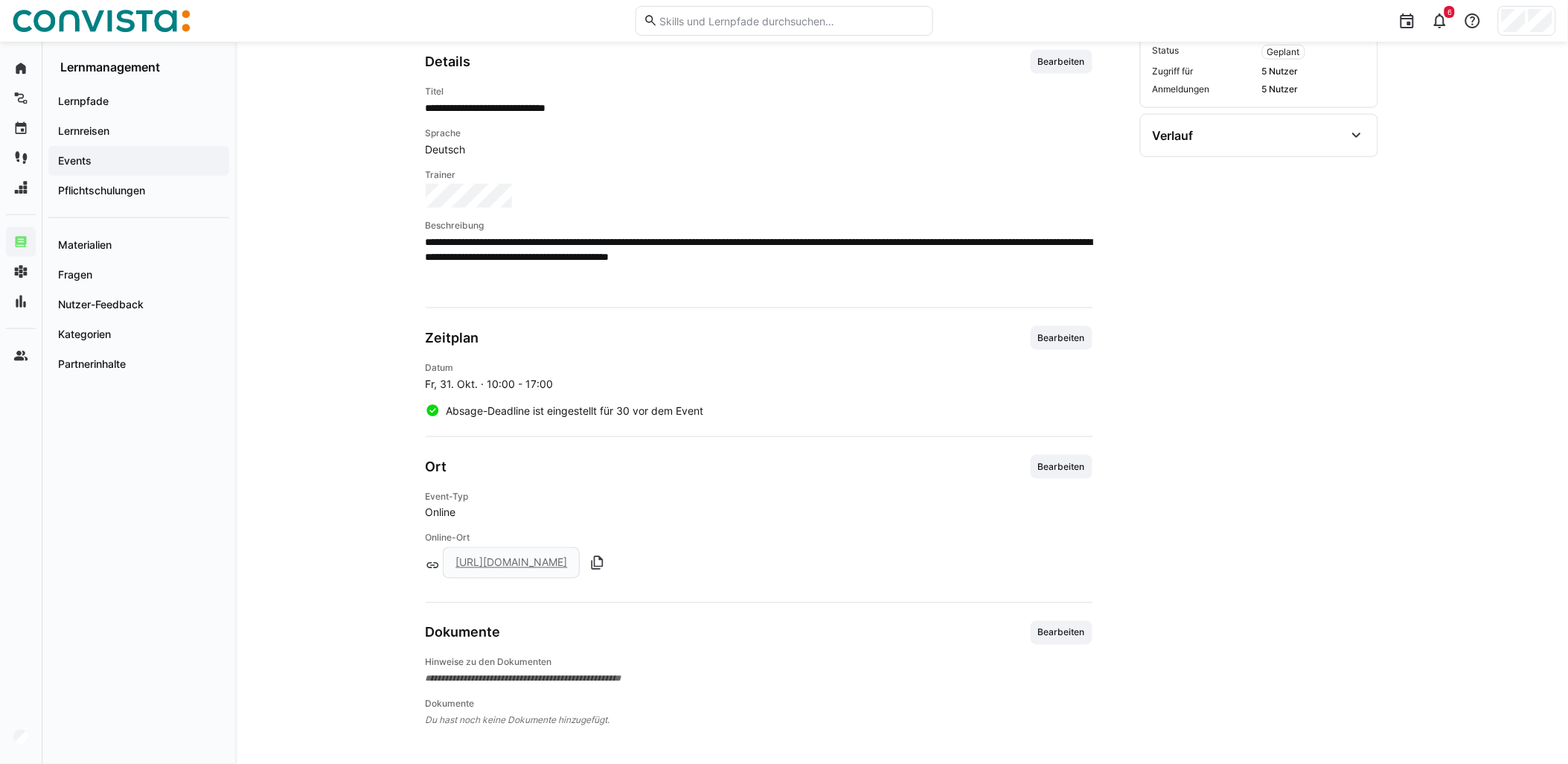
scroll to position [510, 0]
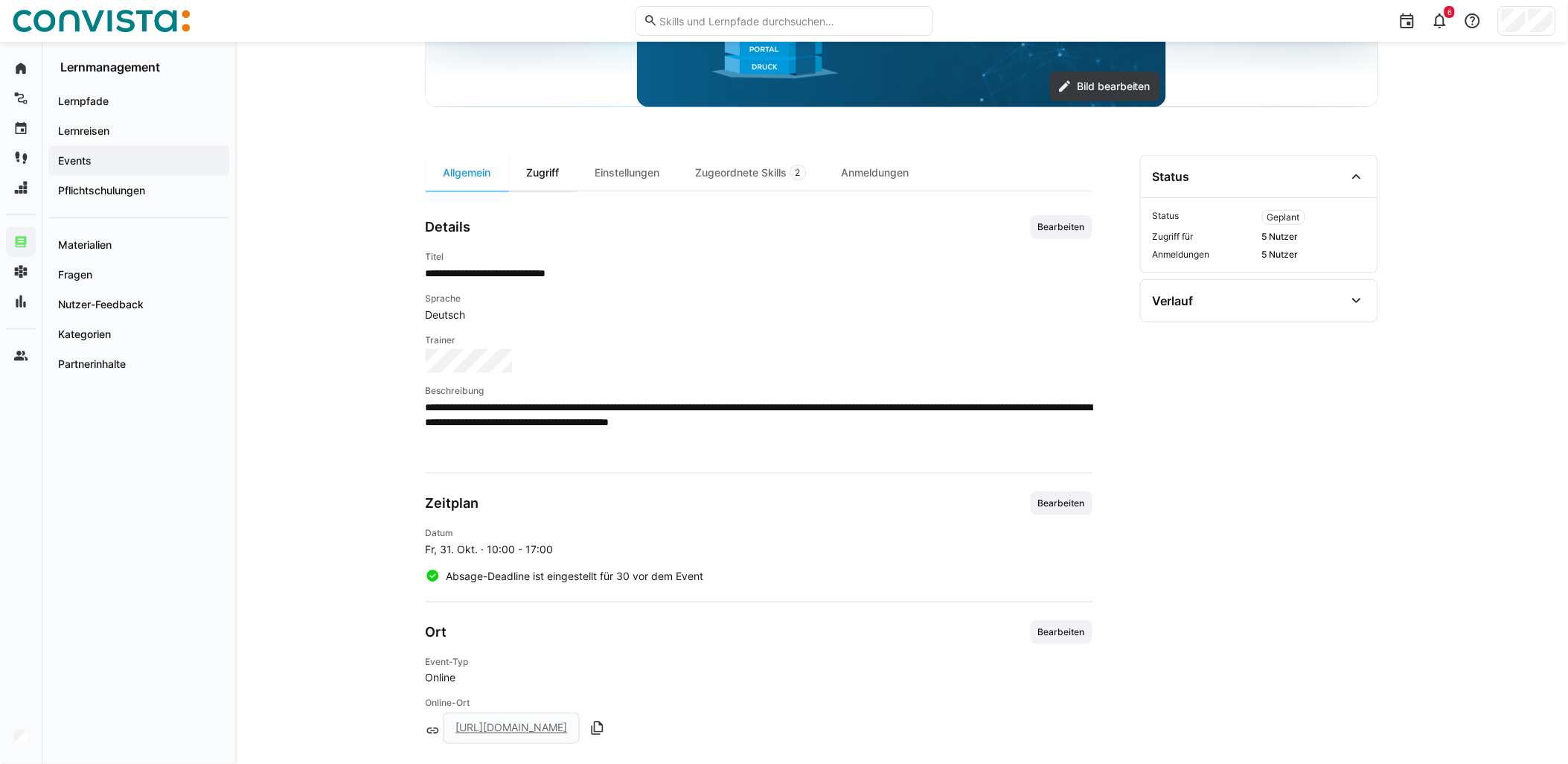
click at [546, 162] on div "Zugriff" at bounding box center [543, 173] width 69 height 36
